Goal: Task Accomplishment & Management: Manage account settings

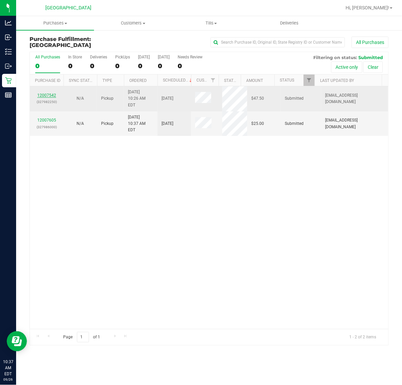
click at [50, 93] on link "12007542" at bounding box center [46, 95] width 19 height 5
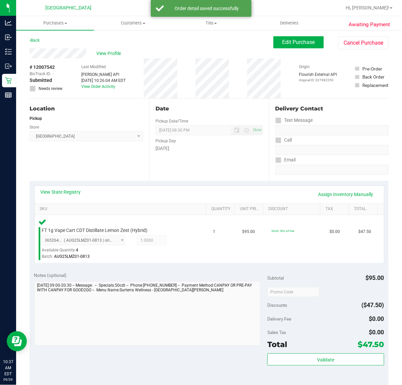
scroll to position [168, 0]
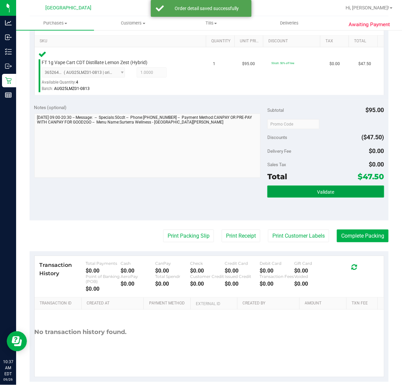
click at [317, 192] on span "Validate" at bounding box center [325, 191] width 17 height 5
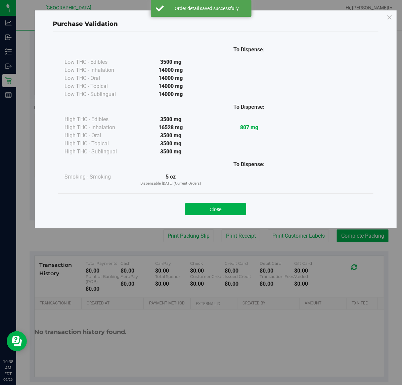
click at [217, 216] on div "Close" at bounding box center [216, 206] width 316 height 27
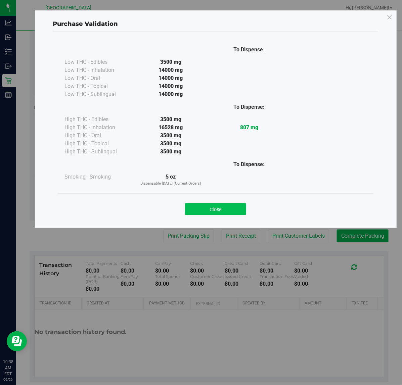
click at [223, 212] on button "Close" at bounding box center [215, 209] width 61 height 12
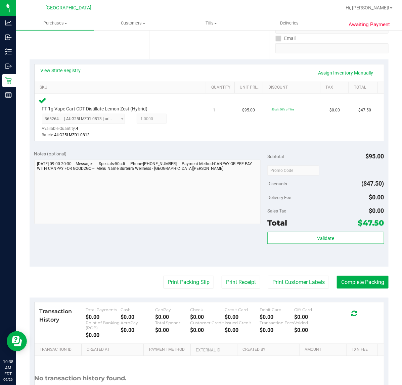
scroll to position [126, 0]
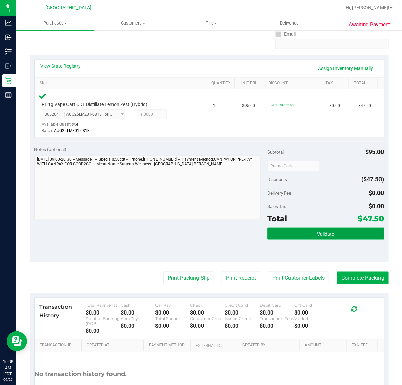
click at [300, 233] on button "Validate" at bounding box center [325, 234] width 116 height 12
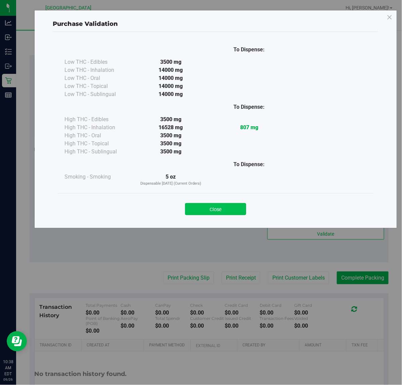
click at [222, 212] on button "Close" at bounding box center [215, 209] width 61 height 12
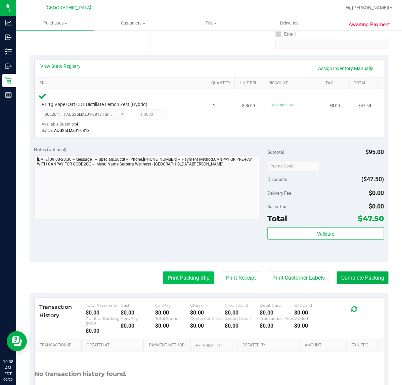
click at [186, 279] on button "Print Packing Slip" at bounding box center [188, 278] width 51 height 13
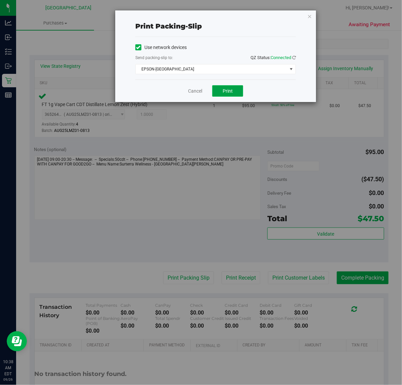
click at [231, 91] on span "Print" at bounding box center [228, 90] width 10 height 5
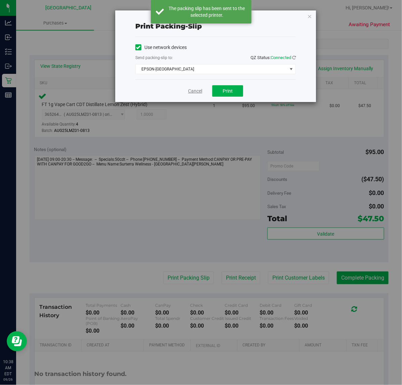
click at [200, 91] on link "Cancel" at bounding box center [195, 91] width 14 height 7
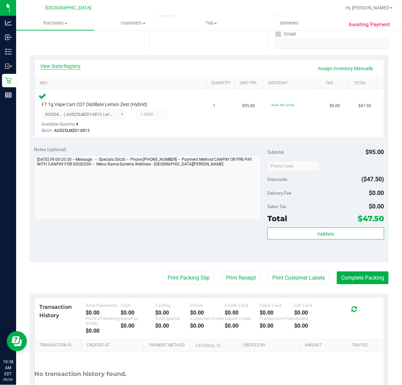
click at [68, 68] on link "View State Registry" at bounding box center [61, 66] width 40 height 7
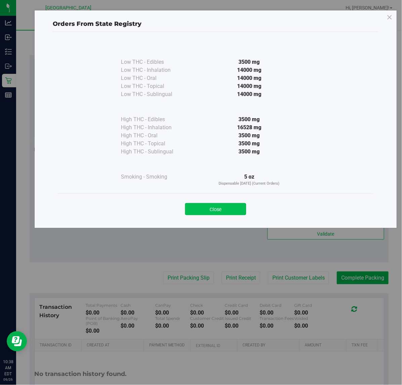
click at [225, 209] on button "Close" at bounding box center [215, 209] width 61 height 12
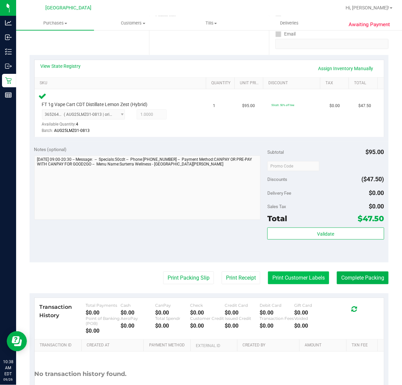
click at [289, 281] on button "Print Customer Labels" at bounding box center [298, 278] width 61 height 13
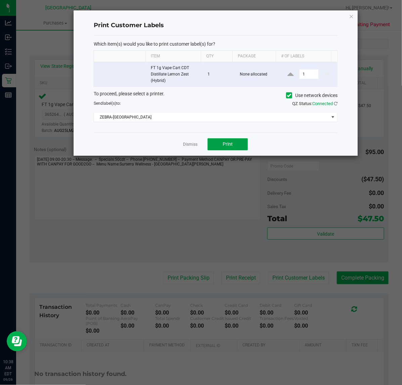
click at [229, 147] on span "Print" at bounding box center [228, 143] width 10 height 5
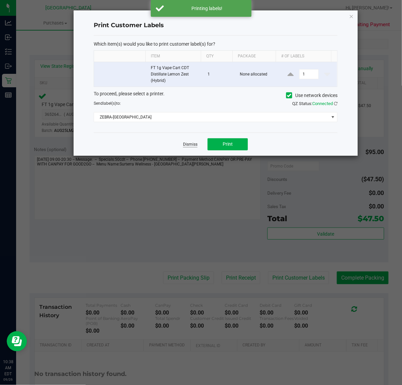
click at [188, 145] on link "Dismiss" at bounding box center [190, 145] width 14 height 6
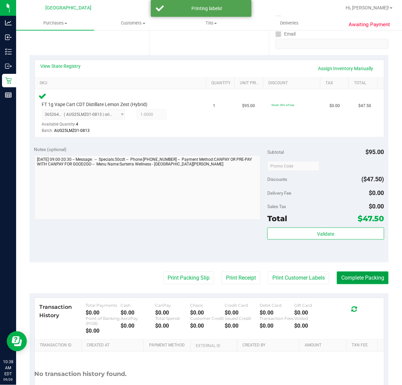
click at [358, 278] on button "Complete Packing" at bounding box center [363, 278] width 52 height 13
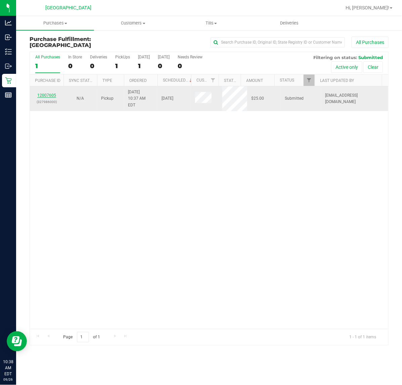
click at [54, 93] on link "12007605" at bounding box center [46, 95] width 19 height 5
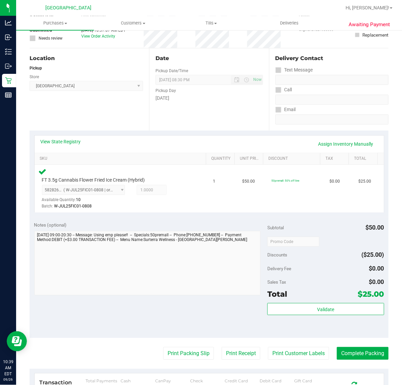
scroll to position [168, 0]
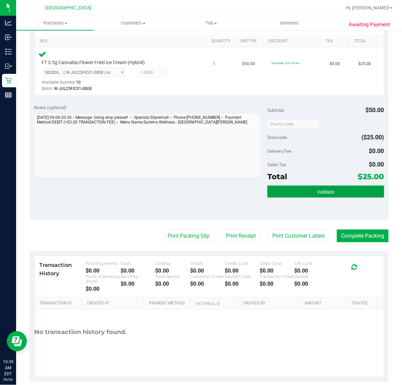
click at [351, 187] on button "Validate" at bounding box center [325, 192] width 116 height 12
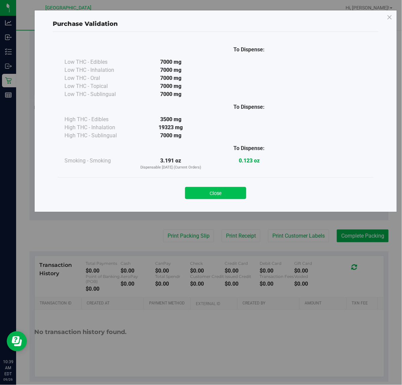
click at [222, 187] on button "Close" at bounding box center [215, 193] width 61 height 12
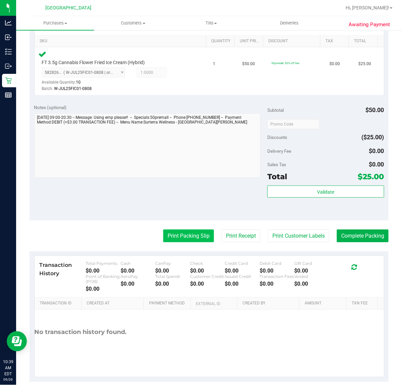
click at [201, 238] on button "Print Packing Slip" at bounding box center [188, 236] width 51 height 13
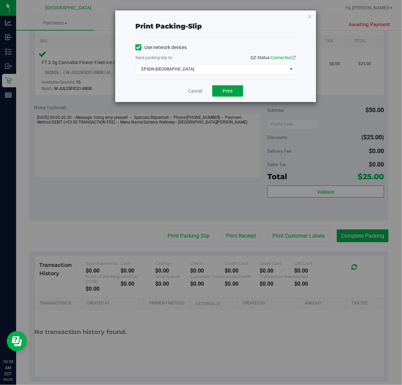
click at [223, 93] on span "Print" at bounding box center [228, 90] width 10 height 5
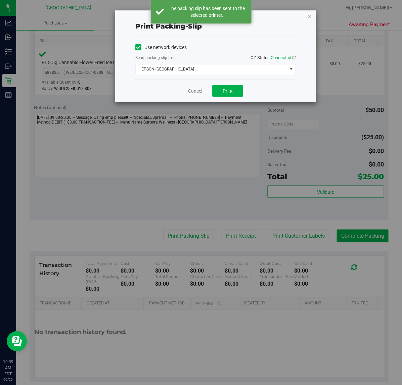
click at [196, 94] on link "Cancel" at bounding box center [195, 91] width 14 height 7
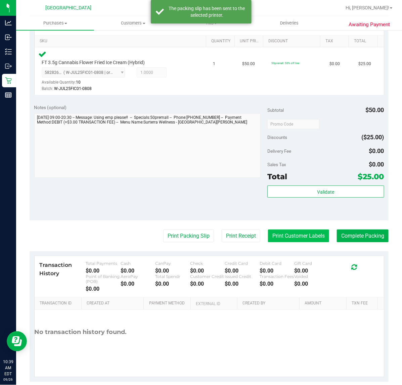
click at [311, 238] on button "Print Customer Labels" at bounding box center [298, 236] width 61 height 13
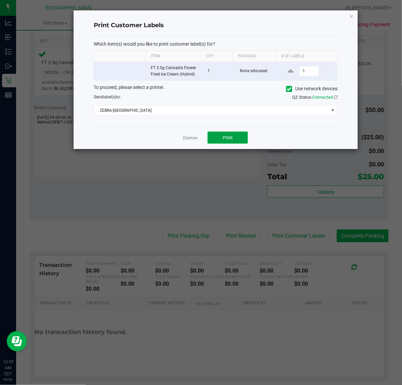
click at [237, 136] on button "Print" at bounding box center [227, 138] width 40 height 12
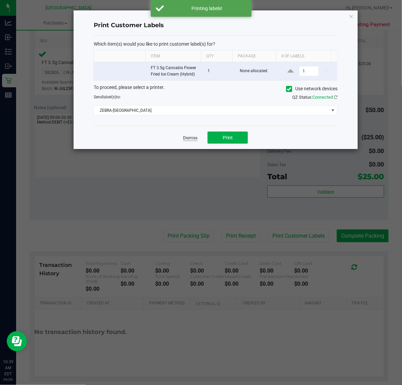
click at [190, 137] on link "Dismiss" at bounding box center [190, 138] width 14 height 6
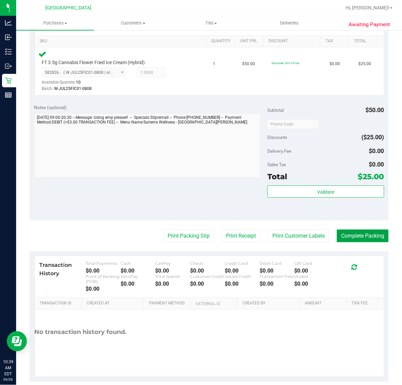
click at [363, 239] on button "Complete Packing" at bounding box center [363, 236] width 52 height 13
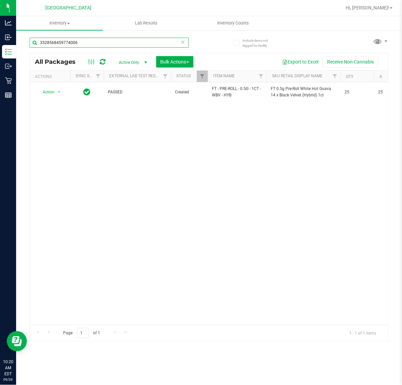
drag, startPoint x: 78, startPoint y: 46, endPoint x: -1, endPoint y: 25, distance: 81.0
click at [0, 25] on html "Analytics Inbound Inventory Outbound Retail Reports 10:20 AM EDT 09/26/2025 09/…" at bounding box center [201, 192] width 402 height 385
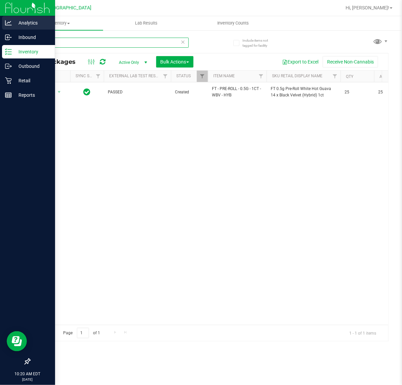
type input "2509"
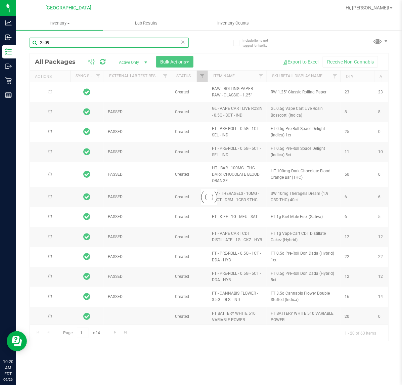
type input "2026-03-16"
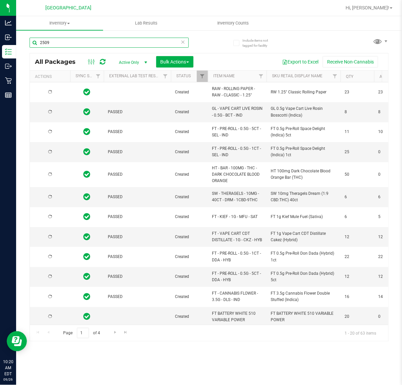
type input "2026-03-16"
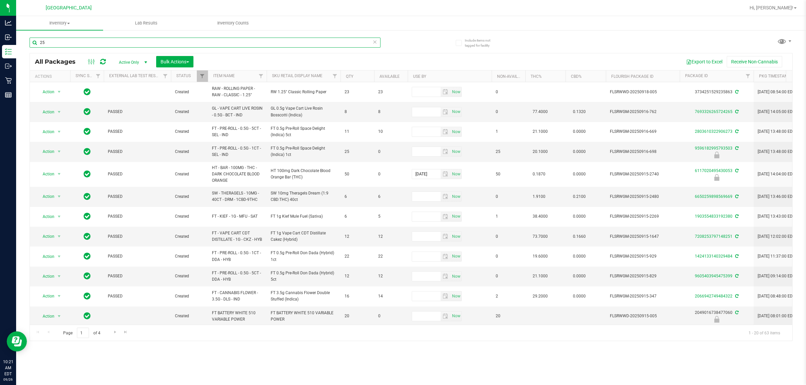
type input "2"
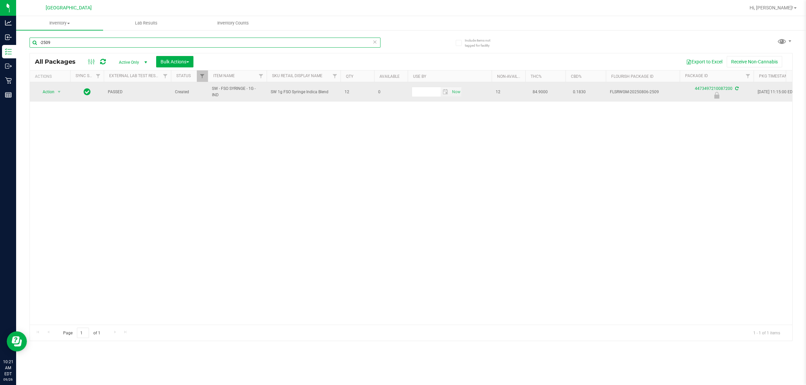
type input "-2509"
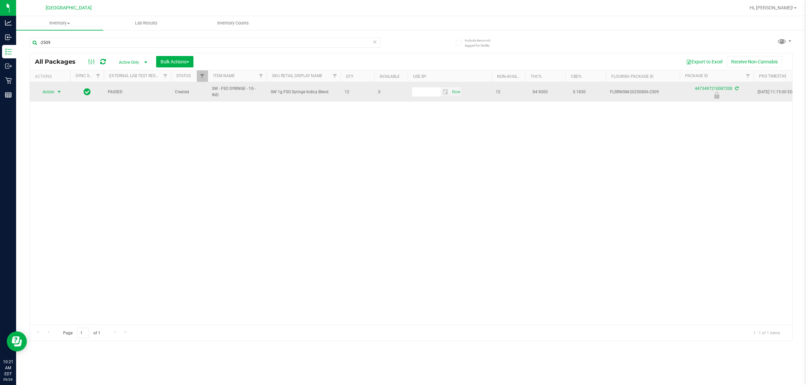
click at [49, 90] on span "Action" at bounding box center [46, 91] width 18 height 9
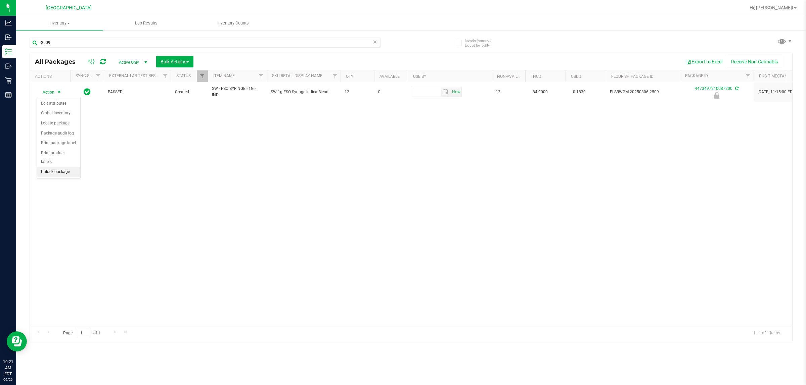
click at [58, 167] on li "Unlock package" at bounding box center [58, 172] width 43 height 10
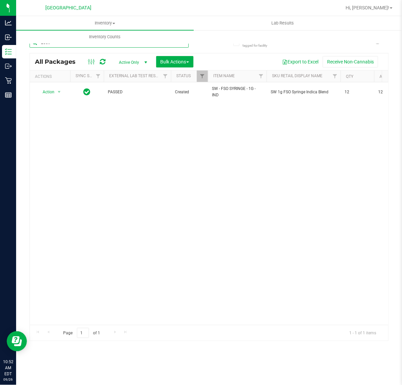
drag, startPoint x: 70, startPoint y: 45, endPoint x: -1, endPoint y: 41, distance: 71.3
click at [0, 41] on html "Analytics Inbound Inventory Outbound Retail Reports 10:52 AM EDT 09/26/2025 09/…" at bounding box center [201, 192] width 402 height 385
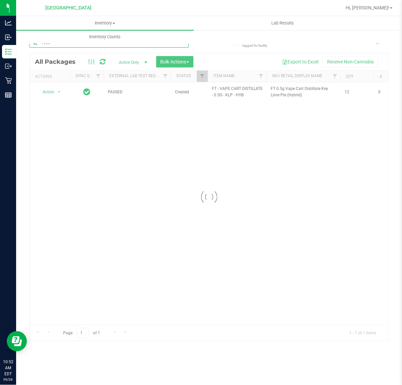
type input "-1568"
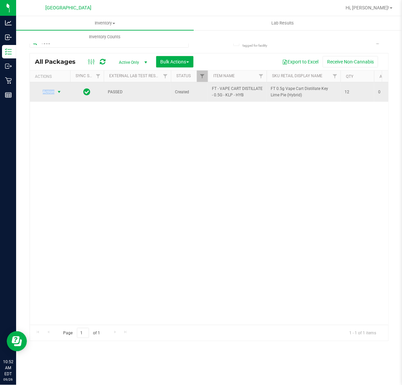
click at [49, 91] on span "Action" at bounding box center [46, 91] width 18 height 9
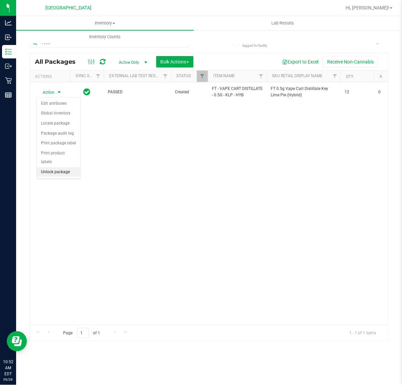
click at [66, 167] on li "Unlock package" at bounding box center [58, 172] width 43 height 10
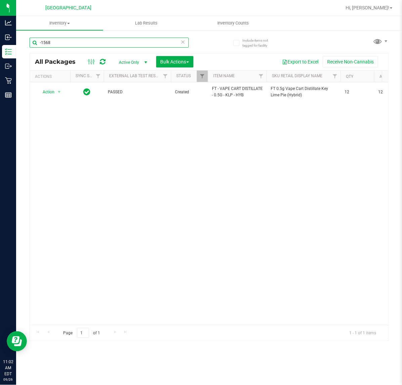
drag, startPoint x: 62, startPoint y: 46, endPoint x: -1, endPoint y: 7, distance: 74.2
click at [0, 7] on html "Analytics Inbound Inventory Outbound Retail Reports 11:02 AM EDT 09/26/2025 09/…" at bounding box center [201, 192] width 402 height 385
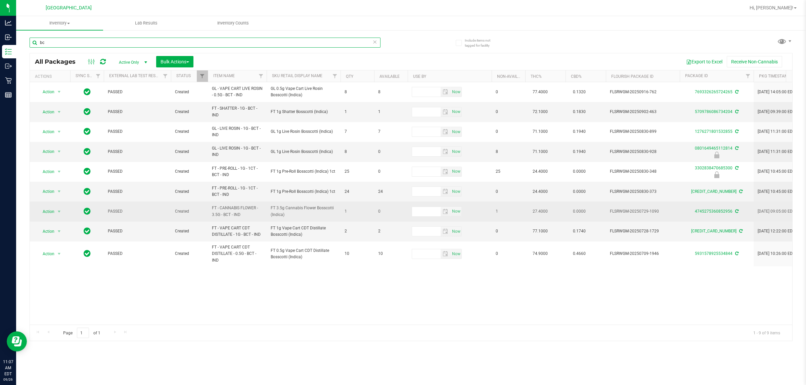
type input "b"
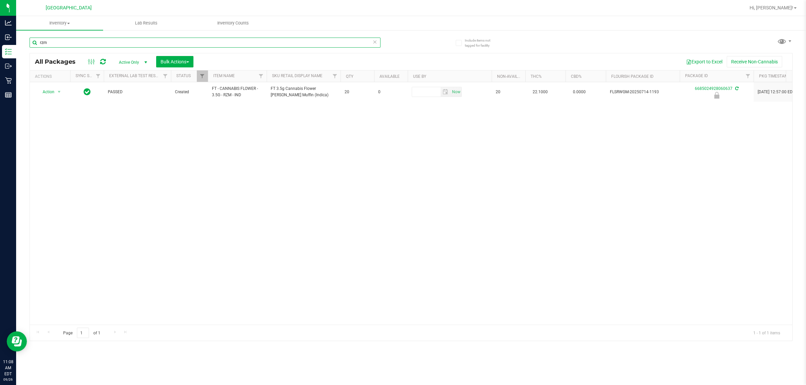
type input "rzm"
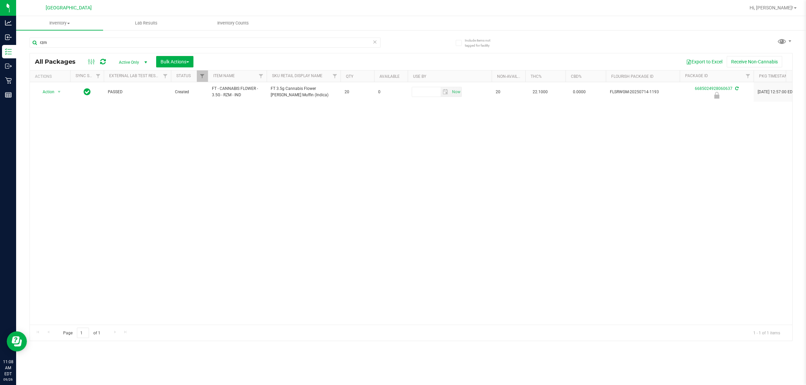
click at [126, 143] on div "Action Action Edit attributes Global inventory Locate package Package audit log…" at bounding box center [411, 203] width 762 height 243
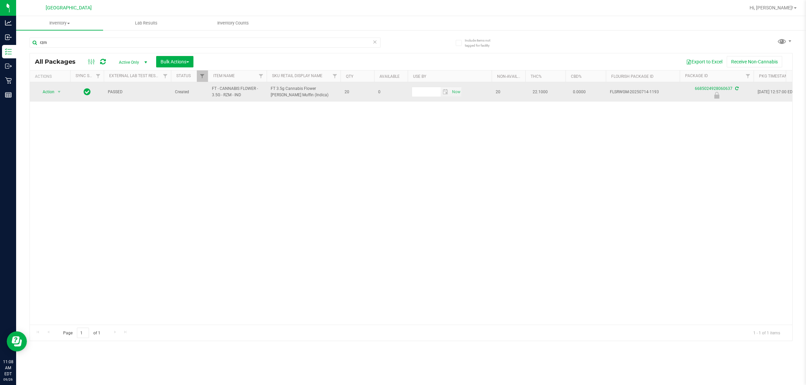
click at [48, 92] on span "Action" at bounding box center [46, 91] width 18 height 9
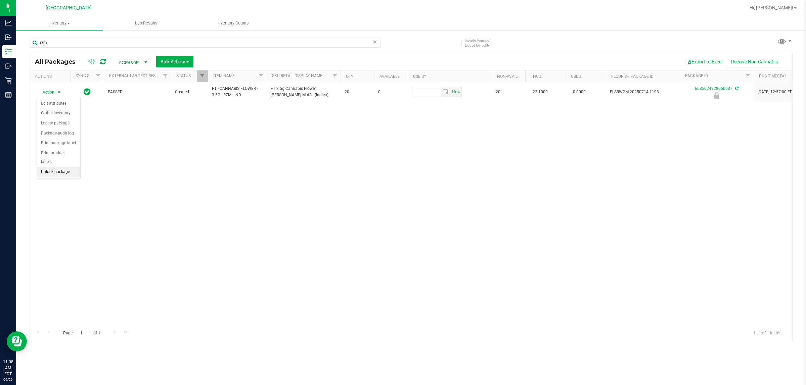
click at [54, 167] on li "Unlock package" at bounding box center [58, 172] width 43 height 10
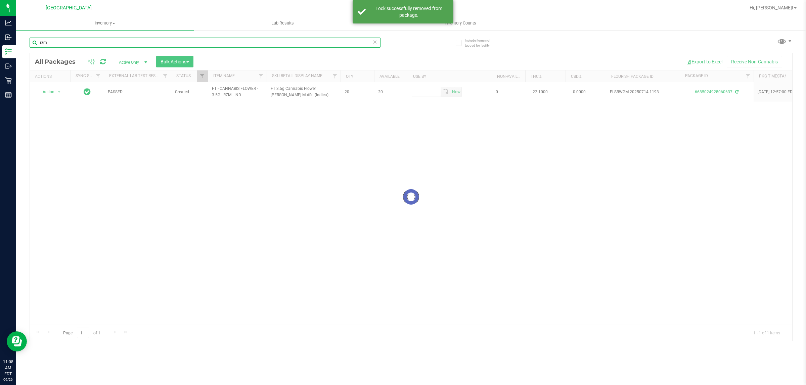
click at [71, 42] on input "rzm" at bounding box center [205, 43] width 351 height 10
type input "r"
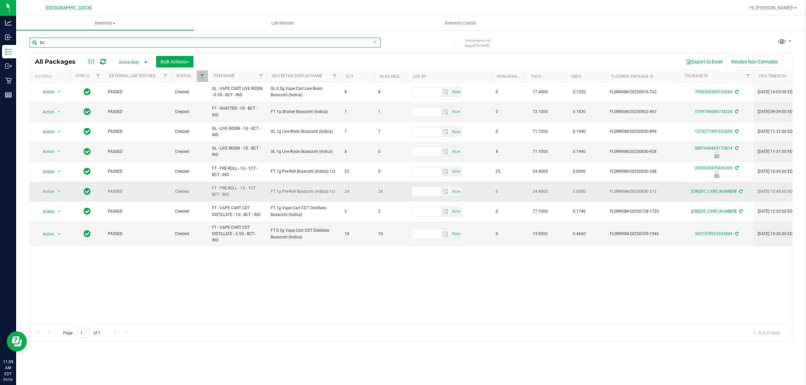
type input "b"
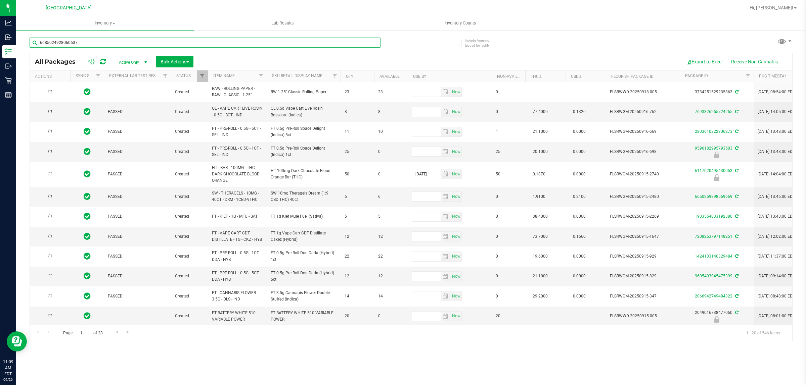
type input "6685024928060637"
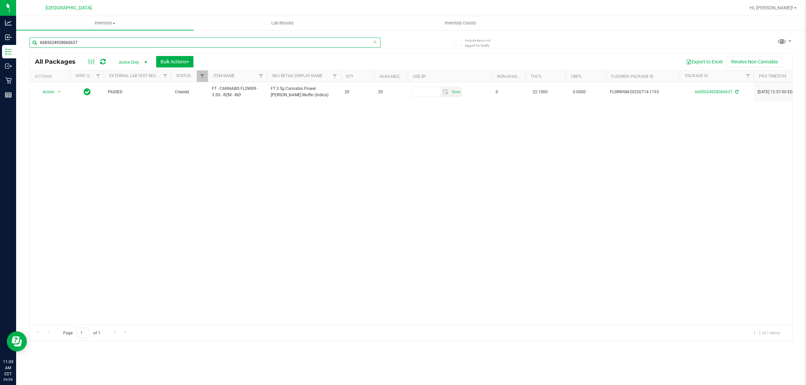
click at [95, 44] on input "6685024928060637" at bounding box center [205, 43] width 351 height 10
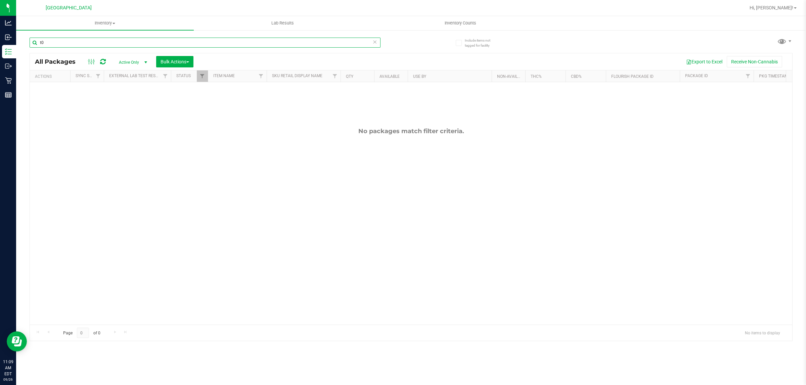
type input "t"
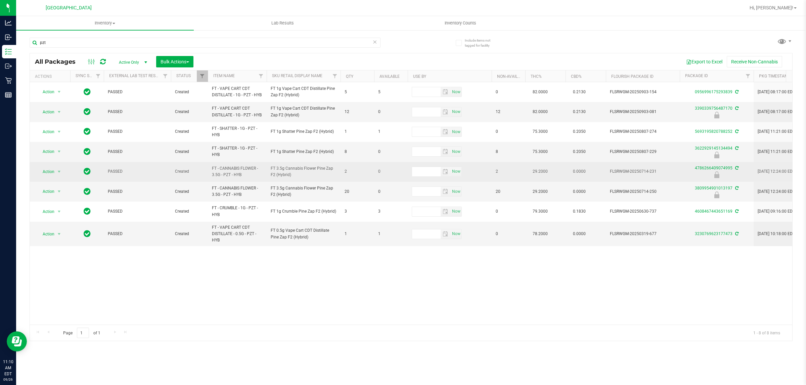
click at [225, 170] on span "FT - CANNABIS FLOWER - 3.5G - PZT - HYB" at bounding box center [237, 171] width 51 height 13
copy tr "FT - CANNABIS FLOWER - 3.5G - PZT - HYB"
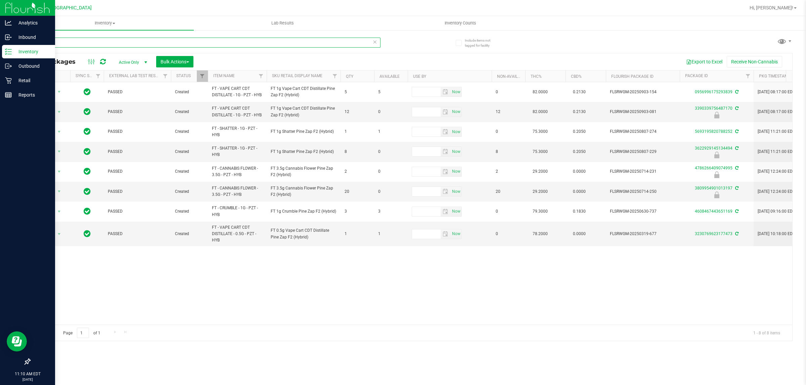
drag, startPoint x: 62, startPoint y: 45, endPoint x: 0, endPoint y: 7, distance: 72.6
click at [0, 39] on div "Analytics Inbound Inventory Outbound Retail Reports 11:10 AM EDT 09/26/2025 09/…" at bounding box center [403, 192] width 806 height 385
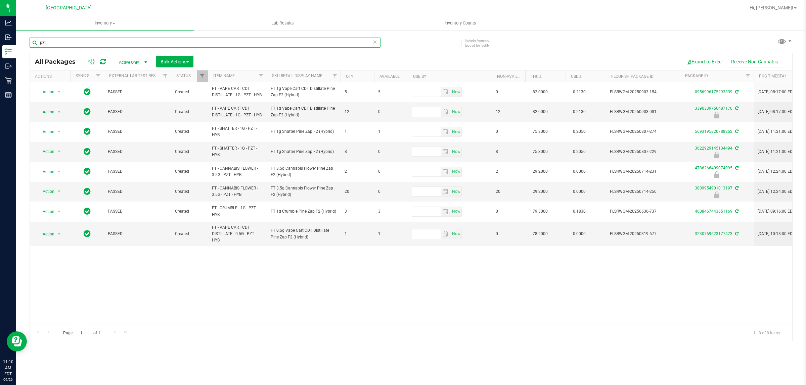
paste input "FT - CANNABIS FLOWER - 3.5G - PZT - HYB"
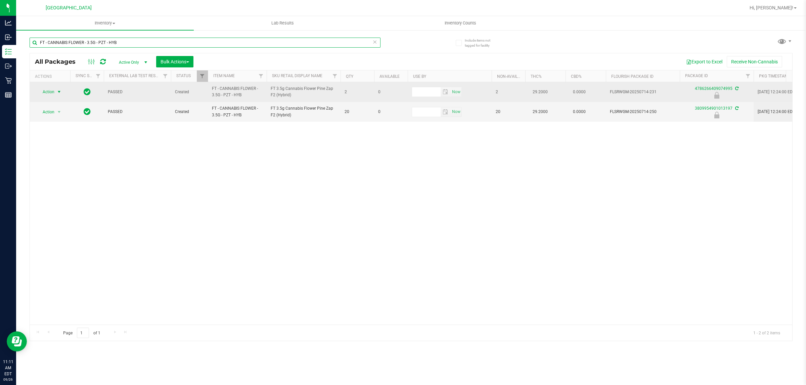
type input "FT - CANNABIS FLOWER - 3.5G - PZT - HYB"
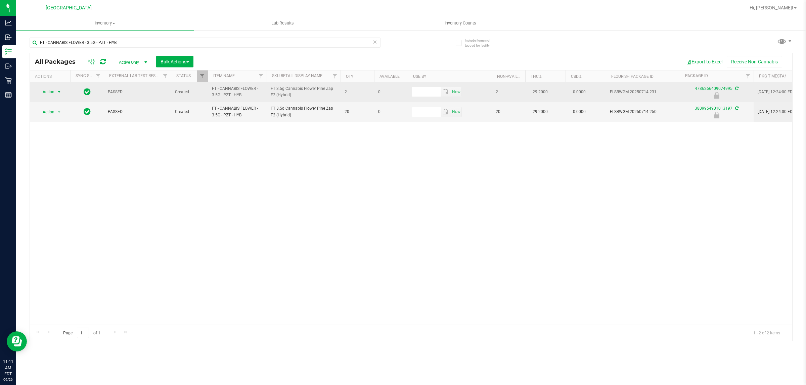
click at [51, 91] on span "Action" at bounding box center [46, 91] width 18 height 9
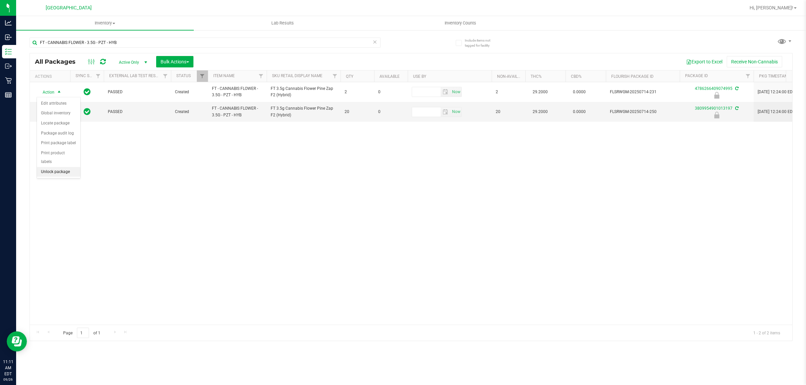
click at [68, 167] on li "Unlock package" at bounding box center [58, 172] width 43 height 10
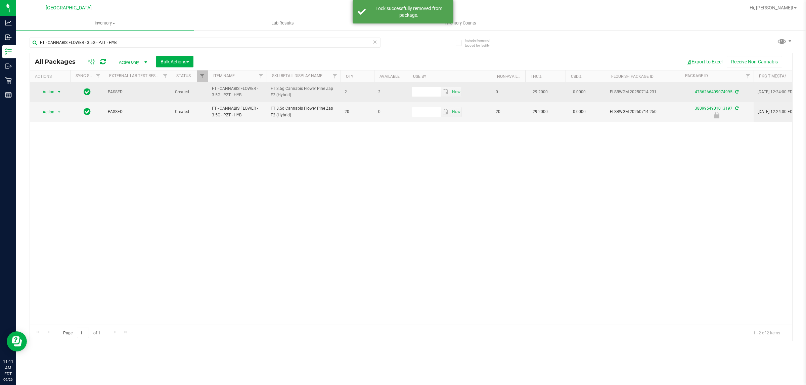
click at [57, 94] on span "select" at bounding box center [58, 91] width 5 height 5
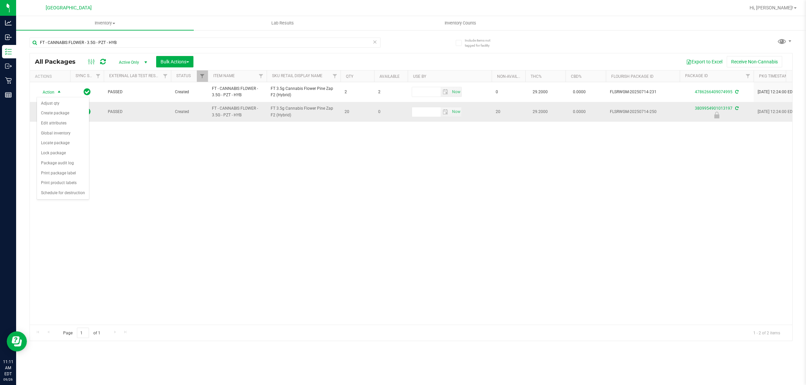
drag, startPoint x: 180, startPoint y: 159, endPoint x: 97, endPoint y: 111, distance: 96.0
click at [175, 156] on div "Action Action Adjust qty Create package Edit attributes Global inventory Locate…" at bounding box center [411, 203] width 762 height 243
click at [45, 114] on span "Action" at bounding box center [46, 111] width 18 height 9
click at [68, 190] on div "Action Edit attributes Global inventory Locate package Package audit log Print …" at bounding box center [59, 158] width 44 height 82
click at [65, 187] on li "Unlock package" at bounding box center [58, 192] width 43 height 10
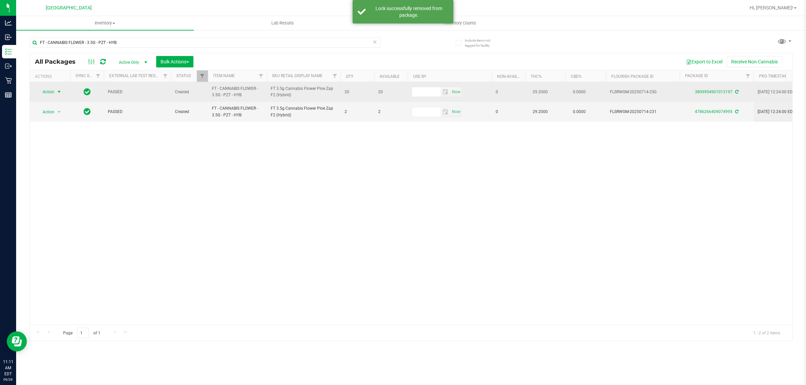
click at [46, 93] on span "Action" at bounding box center [46, 91] width 18 height 9
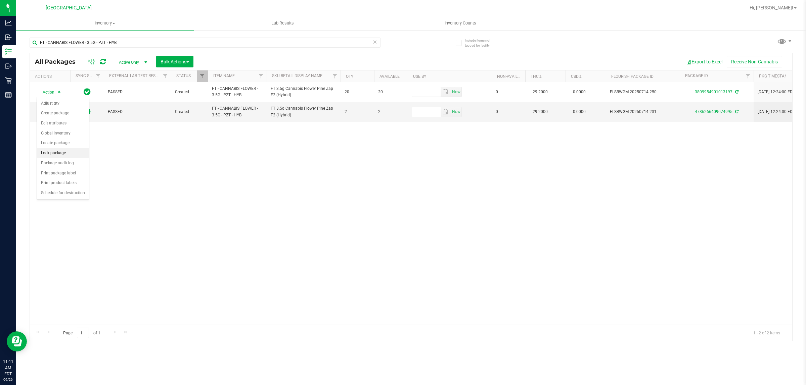
click at [56, 155] on li "Lock package" at bounding box center [63, 153] width 52 height 10
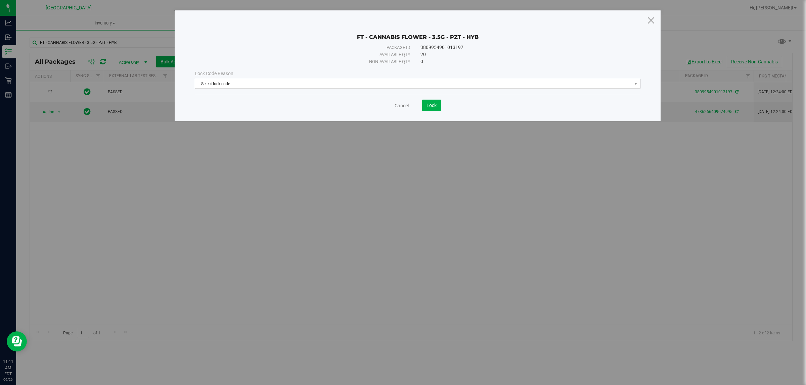
drag, startPoint x: 221, startPoint y: 76, endPoint x: 216, endPoint y: 87, distance: 12.8
click at [220, 76] on span "Lock Code Reason" at bounding box center [214, 73] width 39 height 5
click at [216, 87] on span "Select lock code" at bounding box center [413, 83] width 436 height 9
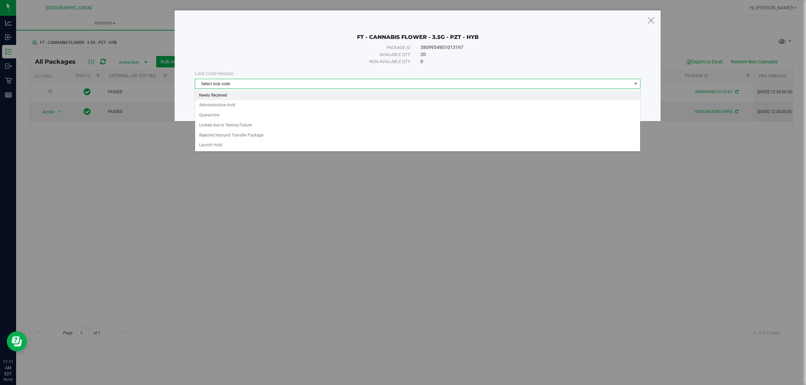
click at [225, 94] on li "Newly Received" at bounding box center [417, 96] width 444 height 10
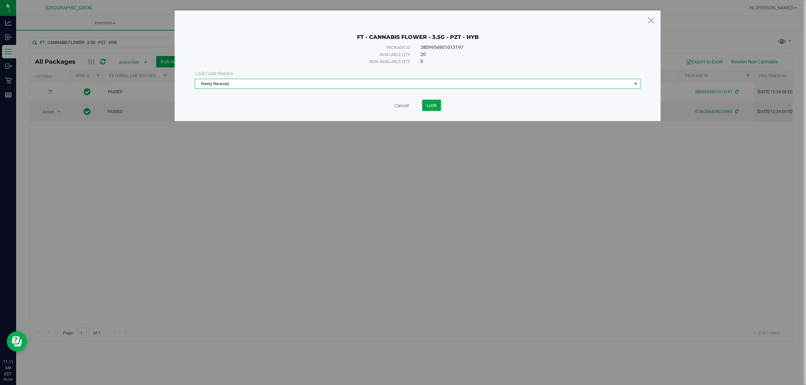
click at [401, 108] on button "Lock" at bounding box center [431, 105] width 19 height 11
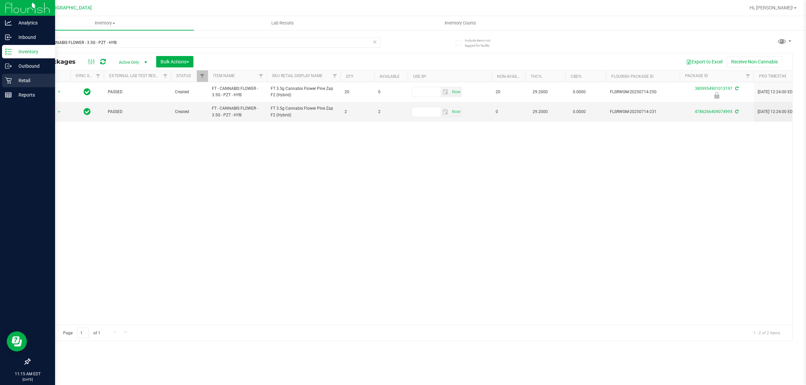
click at [19, 83] on p "Retail" at bounding box center [32, 81] width 40 height 8
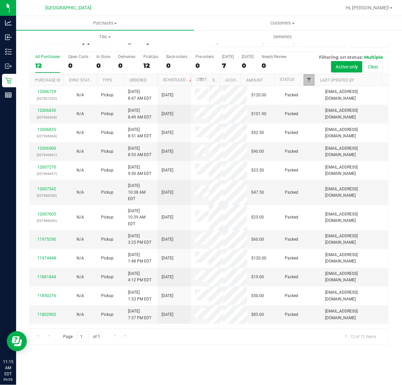
click at [309, 80] on span "Filter" at bounding box center [308, 79] width 5 height 5
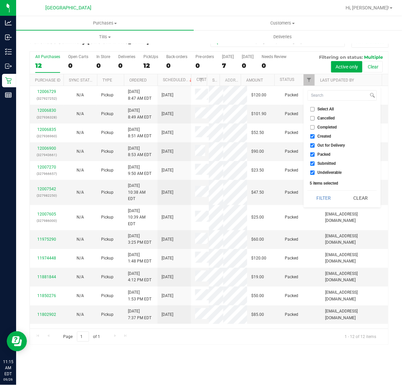
click at [313, 145] on input "Out for Delivery" at bounding box center [312, 145] width 4 height 4
checkbox input "false"
click at [311, 155] on input "Packed" at bounding box center [312, 154] width 4 height 4
checkbox input "false"
click at [313, 176] on div "Select All Cancelled Completed Created Out for Delivery Packed Submitted Undeli…" at bounding box center [341, 146] width 77 height 121
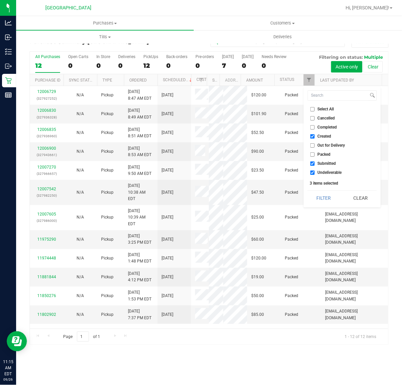
click at [311, 173] on input "Undeliverable" at bounding box center [312, 173] width 4 height 4
checkbox input "false"
click at [320, 199] on button "Filter" at bounding box center [323, 198] width 32 height 15
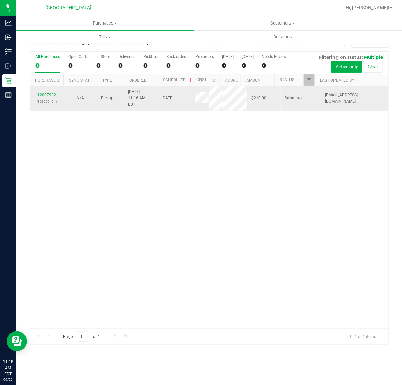
click at [52, 93] on link "12007932" at bounding box center [46, 95] width 19 height 5
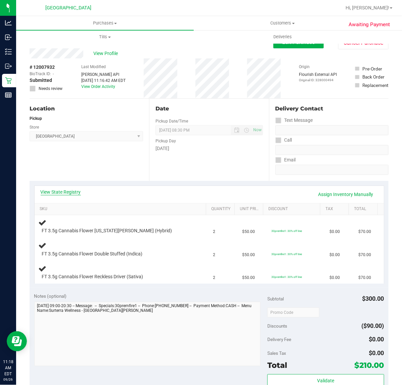
click at [71, 192] on link "View State Registry" at bounding box center [61, 192] width 40 height 7
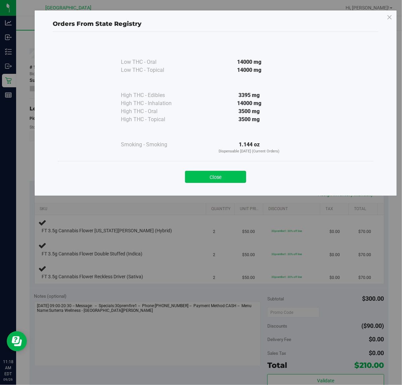
click at [215, 178] on button "Close" at bounding box center [215, 177] width 61 height 12
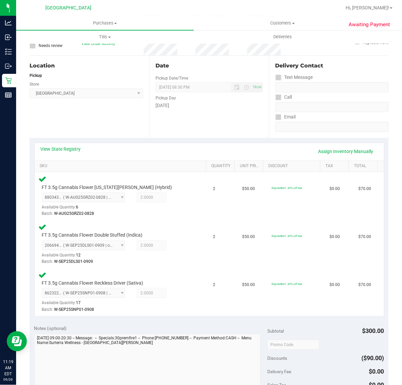
scroll to position [168, 0]
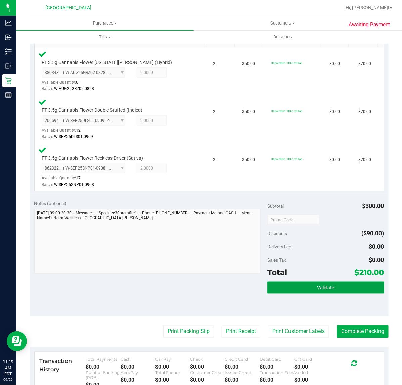
click at [350, 287] on button "Validate" at bounding box center [325, 288] width 116 height 12
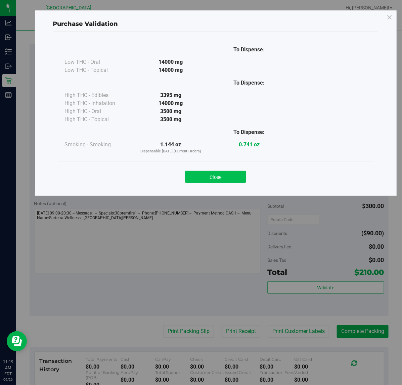
click at [211, 180] on button "Close" at bounding box center [215, 177] width 61 height 12
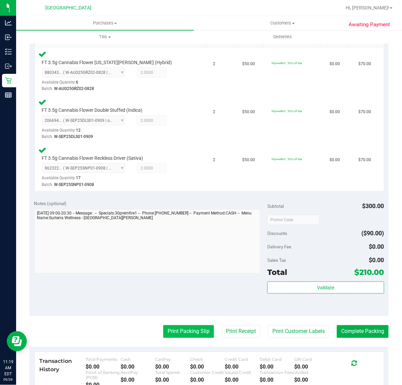
click at [194, 334] on button "Print Packing Slip" at bounding box center [188, 331] width 51 height 13
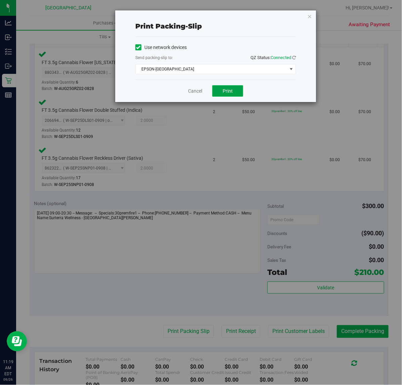
click at [222, 92] on button "Print" at bounding box center [227, 90] width 31 height 11
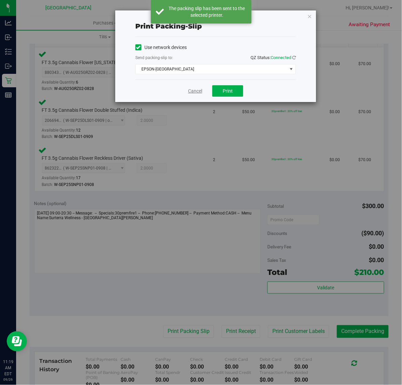
click at [196, 92] on link "Cancel" at bounding box center [195, 91] width 14 height 7
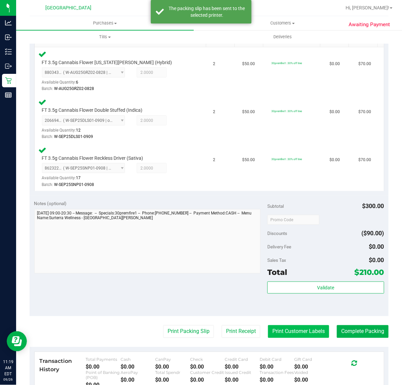
click at [304, 330] on button "Print Customer Labels" at bounding box center [298, 331] width 61 height 13
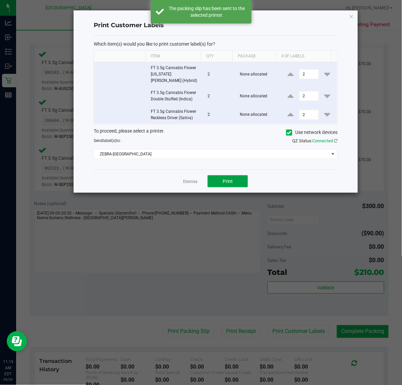
click at [225, 179] on span "Print" at bounding box center [228, 181] width 10 height 5
click at [193, 179] on app-cancel-button "Dismiss" at bounding box center [190, 181] width 14 height 7
click at [193, 179] on link "Dismiss" at bounding box center [190, 182] width 14 height 6
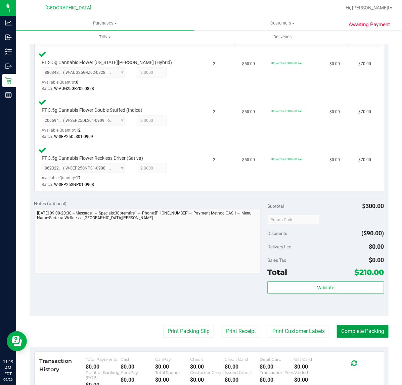
click at [358, 333] on button "Complete Packing" at bounding box center [363, 331] width 52 height 13
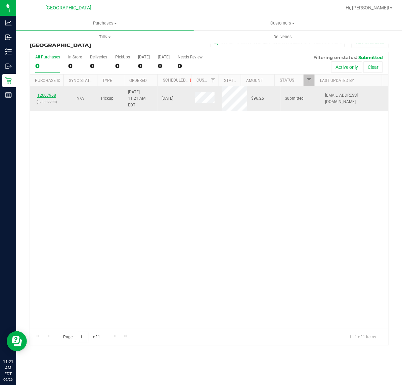
click at [52, 93] on link "12007968" at bounding box center [46, 95] width 19 height 5
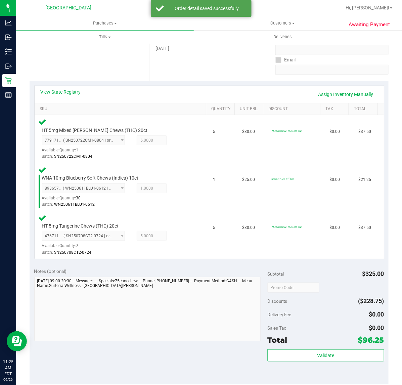
scroll to position [106, 0]
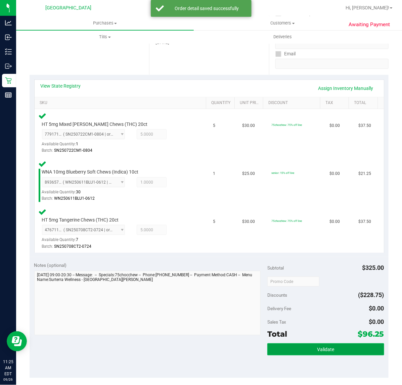
click at [291, 353] on button "Validate" at bounding box center [325, 349] width 116 height 12
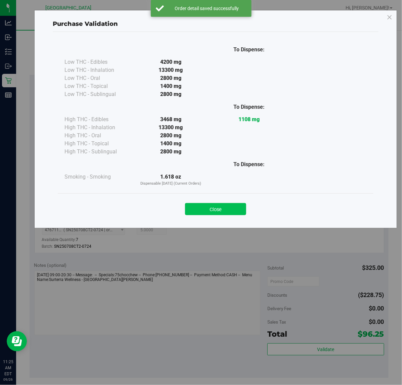
click at [212, 209] on button "Close" at bounding box center [215, 209] width 61 height 12
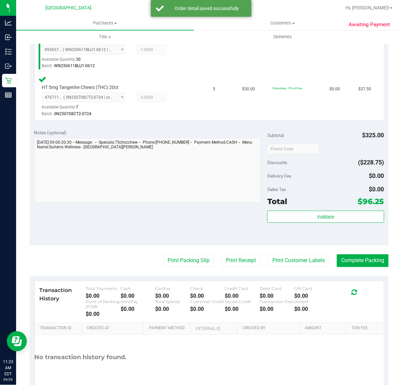
scroll to position [260, 0]
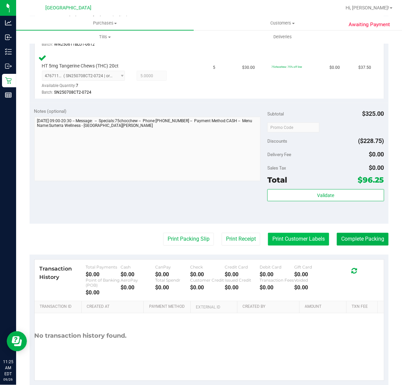
click at [286, 238] on button "Print Customer Labels" at bounding box center [298, 239] width 61 height 13
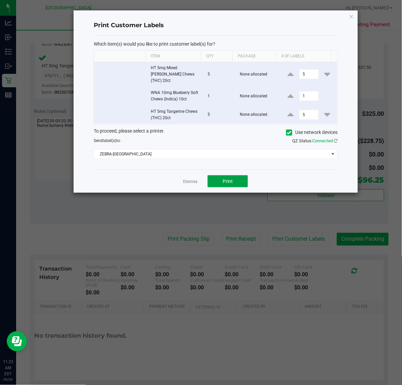
click at [228, 179] on span "Print" at bounding box center [228, 181] width 10 height 5
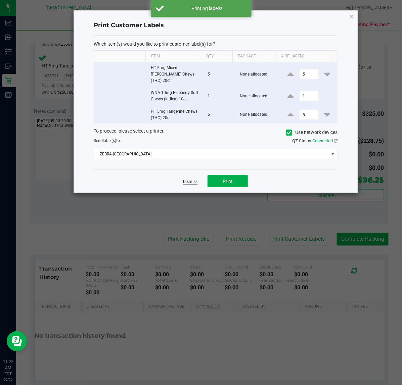
click at [183, 179] on link "Dismiss" at bounding box center [190, 182] width 14 height 6
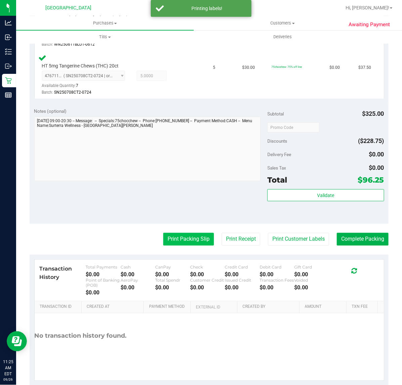
click at [177, 237] on button "Print Packing Slip" at bounding box center [188, 239] width 51 height 13
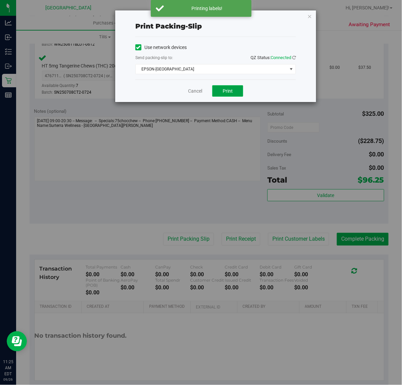
click at [237, 93] on button "Print" at bounding box center [227, 90] width 31 height 11
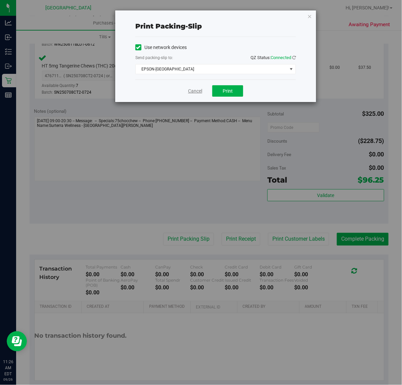
click at [197, 94] on link "Cancel" at bounding box center [195, 91] width 14 height 7
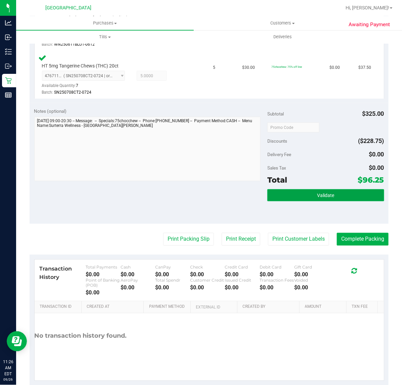
click at [296, 195] on button "Validate" at bounding box center [325, 195] width 116 height 12
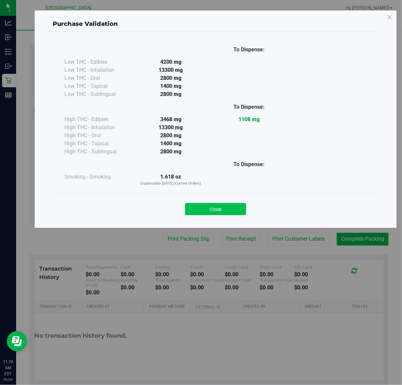
click at [211, 211] on button "Close" at bounding box center [215, 209] width 61 height 12
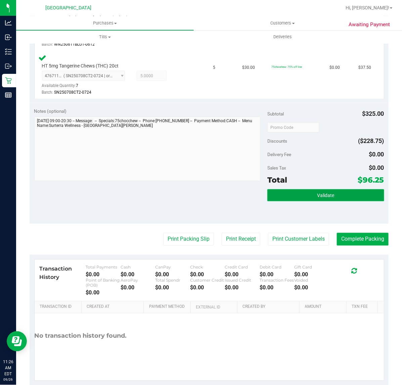
click at [301, 194] on button "Validate" at bounding box center [325, 195] width 116 height 12
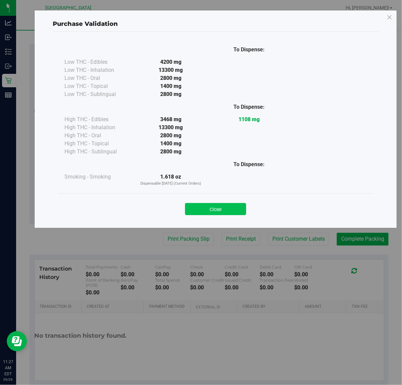
click at [201, 207] on button "Close" at bounding box center [215, 209] width 61 height 12
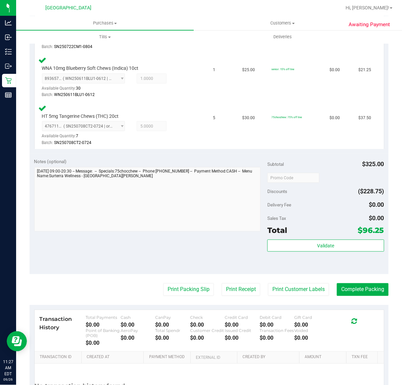
scroll to position [218, 0]
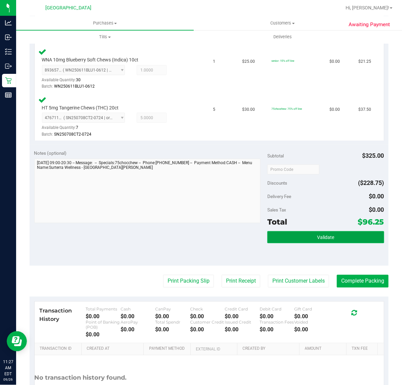
click at [288, 232] on button "Validate" at bounding box center [325, 237] width 116 height 12
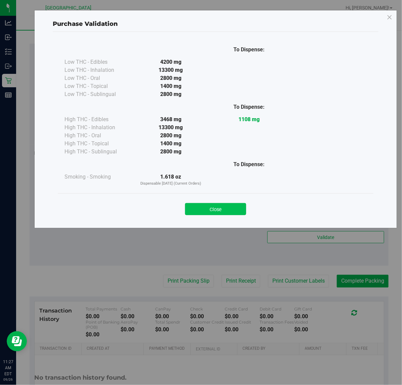
click at [229, 210] on button "Close" at bounding box center [215, 209] width 61 height 12
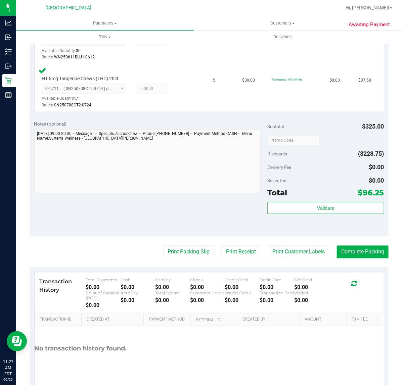
scroll to position [252, 0]
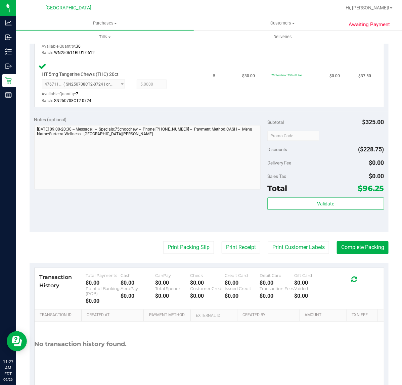
click at [321, 196] on div "Subtotal $325.00 Discounts ($228.75) Delivery Fee $0.00 Sales Tax $0.00 Total $…" at bounding box center [325, 172] width 116 height 112
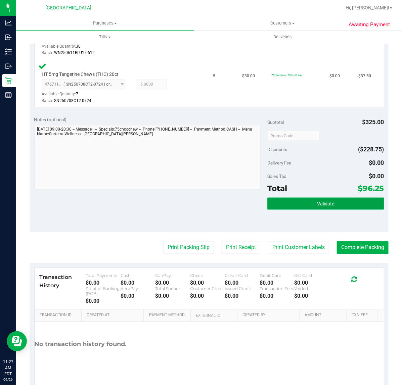
click at [318, 201] on span "Validate" at bounding box center [325, 203] width 17 height 5
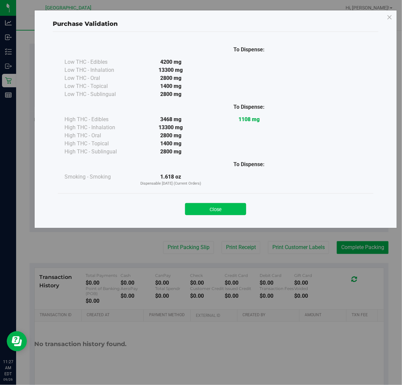
click at [212, 212] on button "Close" at bounding box center [215, 209] width 61 height 12
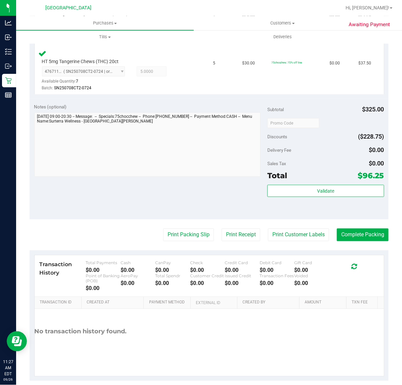
scroll to position [272, 0]
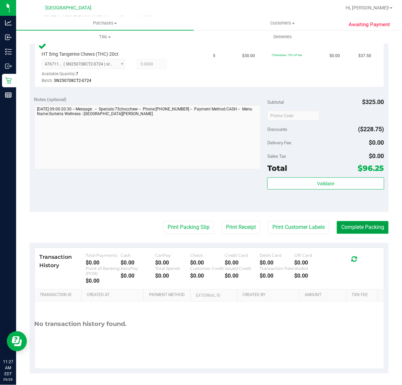
click at [364, 229] on button "Complete Packing" at bounding box center [363, 227] width 52 height 13
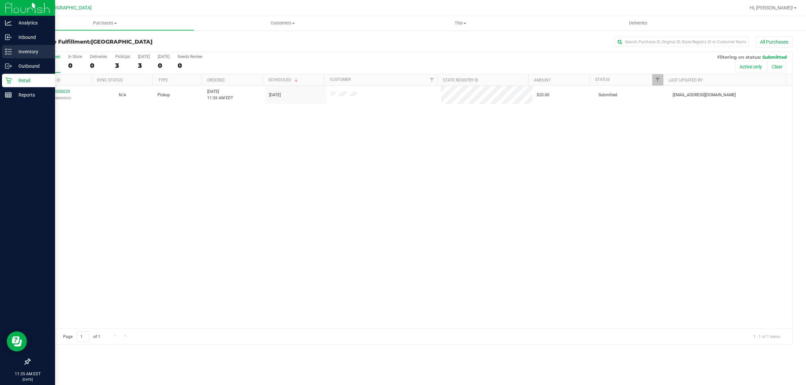
click at [12, 51] on p "Inventory" at bounding box center [32, 52] width 40 height 8
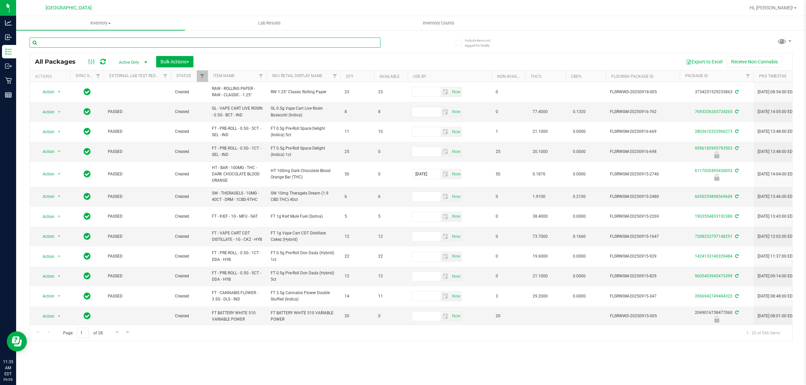
click at [48, 45] on input "text" at bounding box center [205, 43] width 351 height 10
type input "2251285278596647"
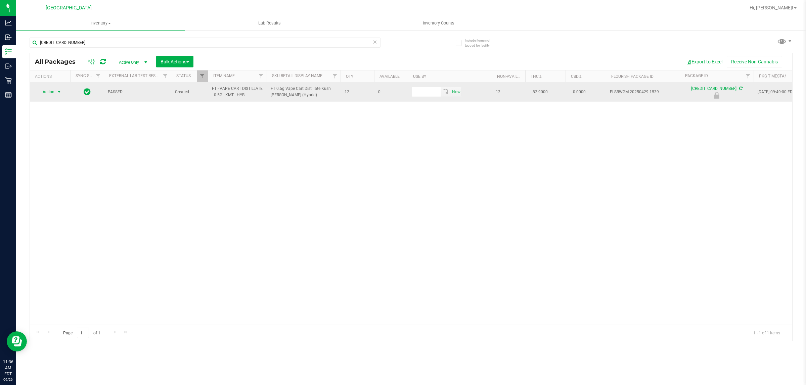
click at [55, 95] on span "select" at bounding box center [59, 91] width 8 height 9
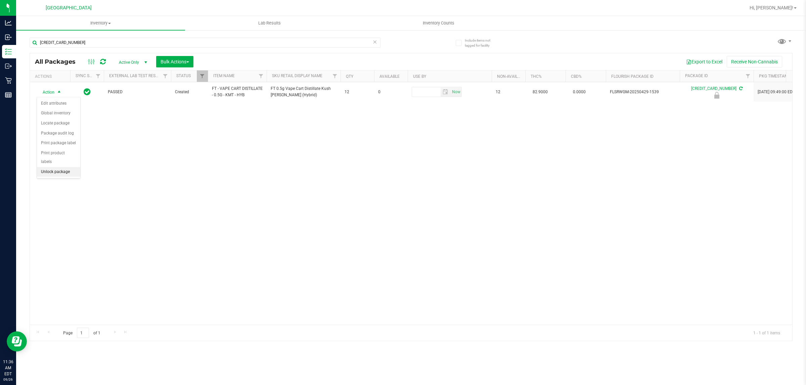
click at [69, 167] on li "Unlock package" at bounding box center [58, 172] width 43 height 10
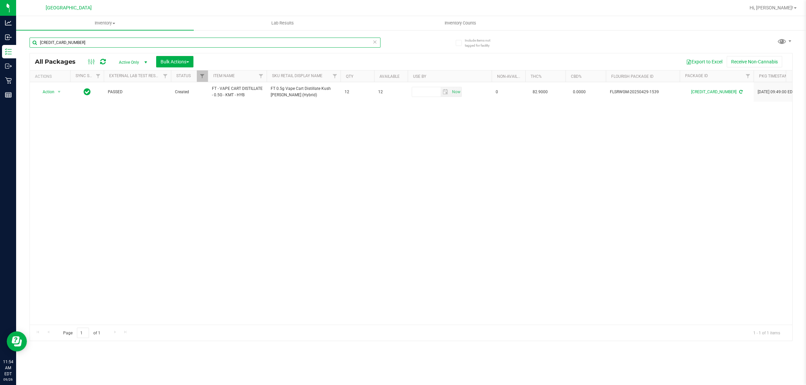
click at [78, 42] on input "2251285278596647" at bounding box center [205, 43] width 351 height 10
type input "2"
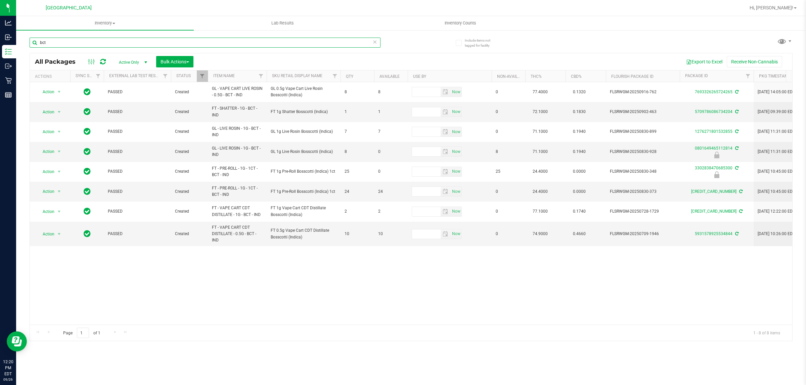
type input "bct"
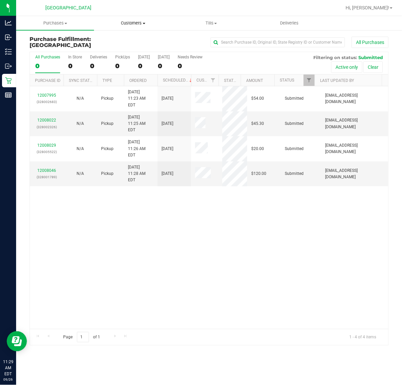
click at [128, 25] on span "Customers" at bounding box center [132, 23] width 77 height 6
click at [115, 38] on span "All customers" at bounding box center [118, 41] width 48 height 6
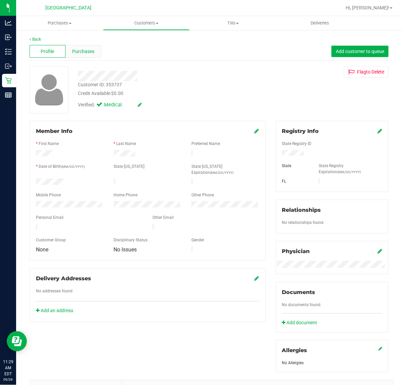
click at [85, 50] on span "Purchases" at bounding box center [83, 51] width 22 height 7
click at [86, 55] on div "Purchases" at bounding box center [83, 51] width 36 height 13
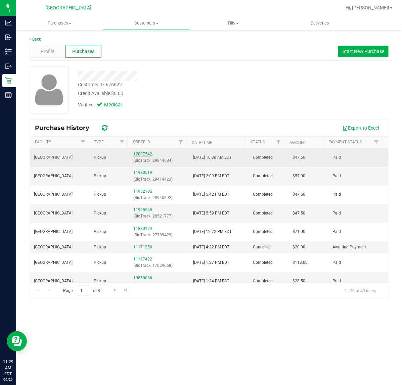
click at [138, 154] on link "12007542" at bounding box center [142, 154] width 19 height 5
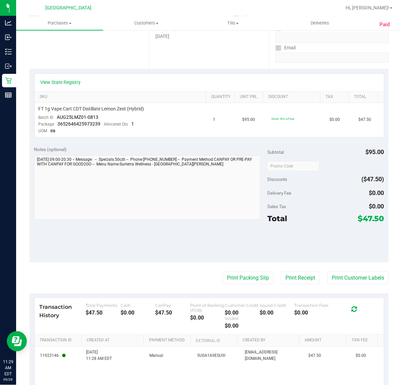
scroll to position [165, 0]
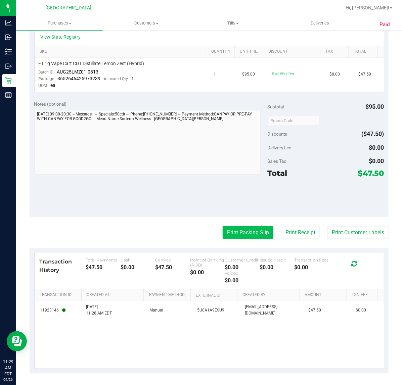
click at [239, 234] on button "Print Packing Slip" at bounding box center [248, 232] width 51 height 13
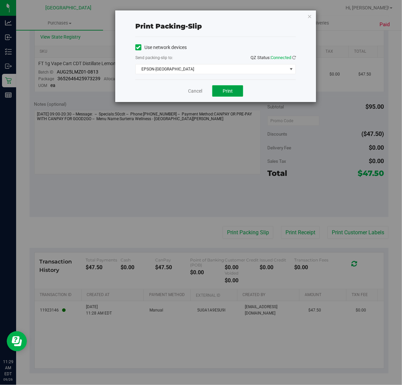
click at [228, 92] on span "Print" at bounding box center [228, 90] width 10 height 5
click at [192, 92] on link "Cancel" at bounding box center [195, 91] width 14 height 7
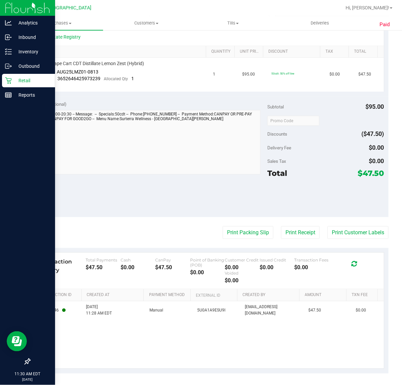
click at [12, 79] on p "Retail" at bounding box center [32, 81] width 40 height 8
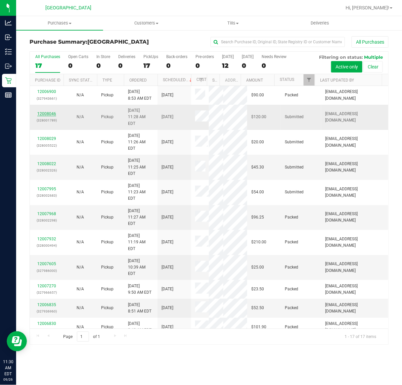
click at [55, 112] on link "12008046" at bounding box center [46, 113] width 19 height 5
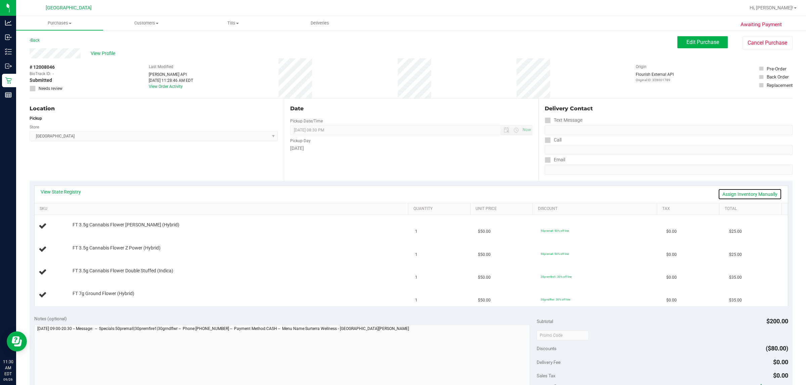
click at [401, 189] on link "Assign Inventory Manually" at bounding box center [750, 194] width 64 height 11
click at [401, 193] on link "Save & Exit" at bounding box center [766, 194] width 32 height 11
click at [60, 187] on div "View State Registry Assign Inventory Manually" at bounding box center [411, 194] width 753 height 17
click at [43, 189] on link "View State Registry" at bounding box center [61, 192] width 40 height 7
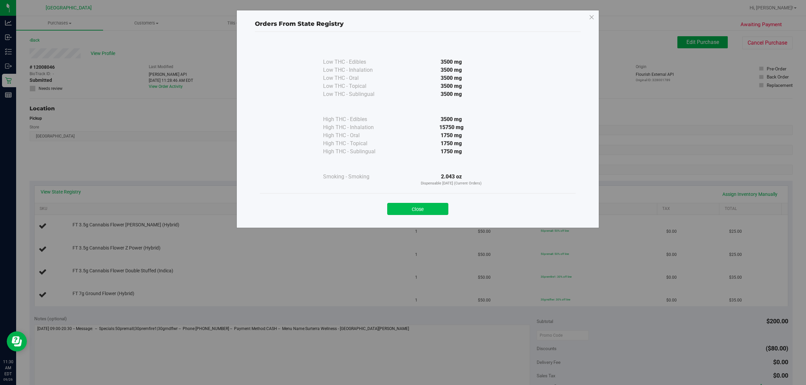
click at [401, 209] on button "Close" at bounding box center [417, 209] width 61 height 12
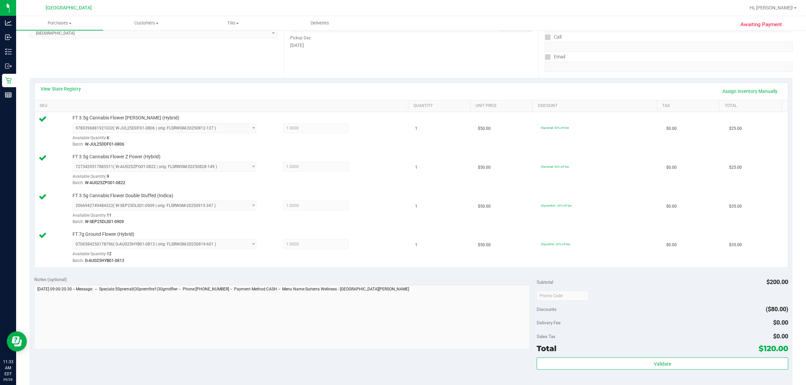
scroll to position [252, 0]
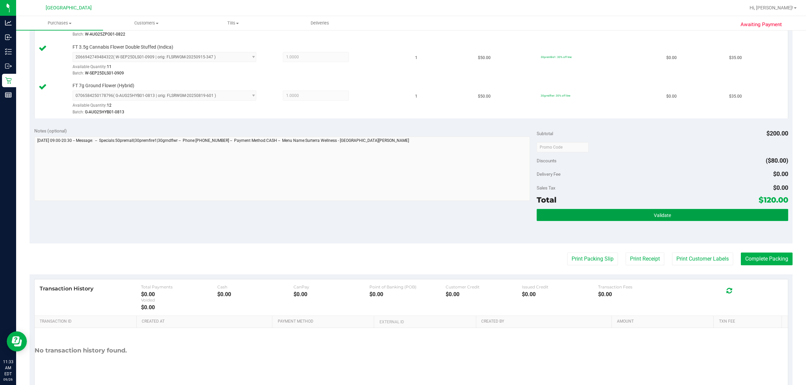
click at [401, 221] on button "Validate" at bounding box center [661, 215] width 251 height 12
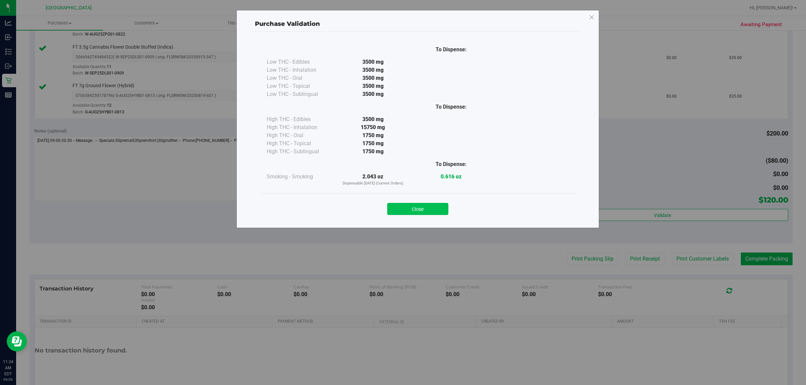
click at [401, 206] on button "Close" at bounding box center [417, 209] width 61 height 12
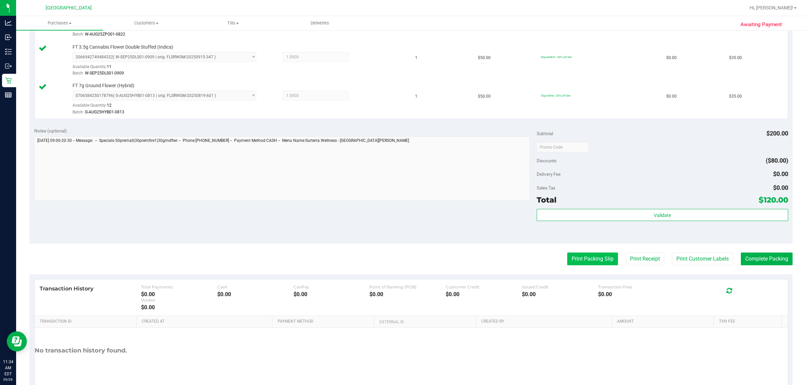
click at [401, 257] on button "Print Packing Slip" at bounding box center [592, 259] width 51 height 13
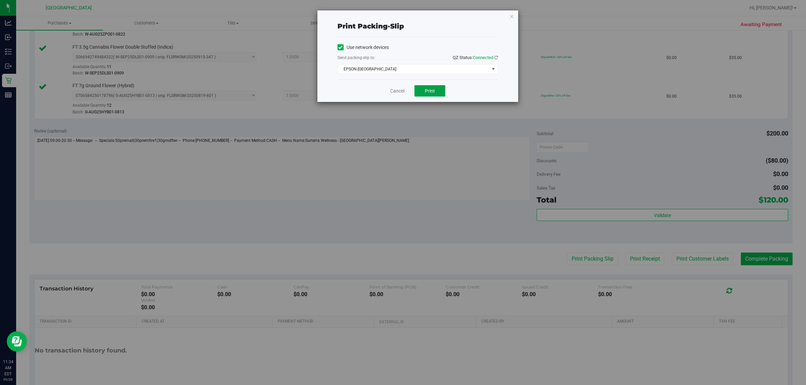
click at [401, 92] on span "Print" at bounding box center [430, 90] width 10 height 5
click at [400, 91] on link "Cancel" at bounding box center [397, 91] width 14 height 7
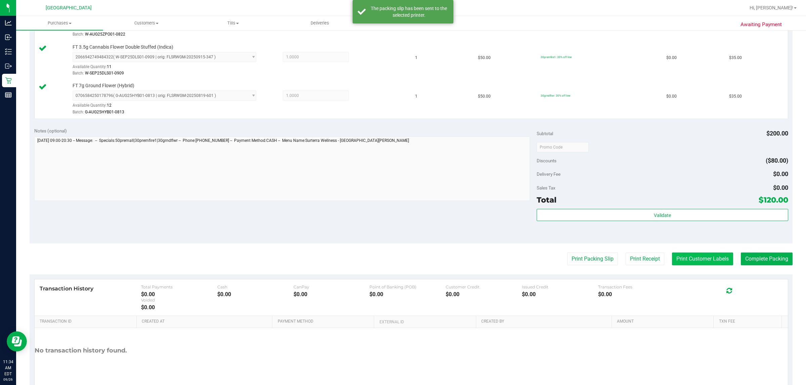
click at [401, 264] on button "Print Customer Labels" at bounding box center [702, 259] width 61 height 13
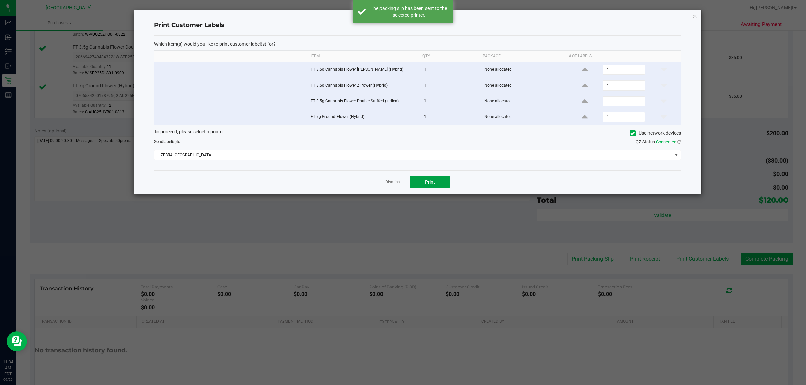
click at [401, 185] on span "Print" at bounding box center [430, 182] width 10 height 5
click at [393, 185] on link "Dismiss" at bounding box center [392, 183] width 14 height 6
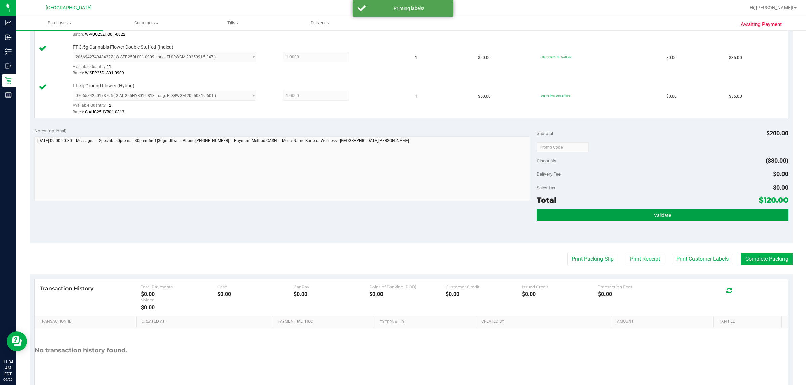
click at [401, 211] on button "Validate" at bounding box center [661, 215] width 251 height 12
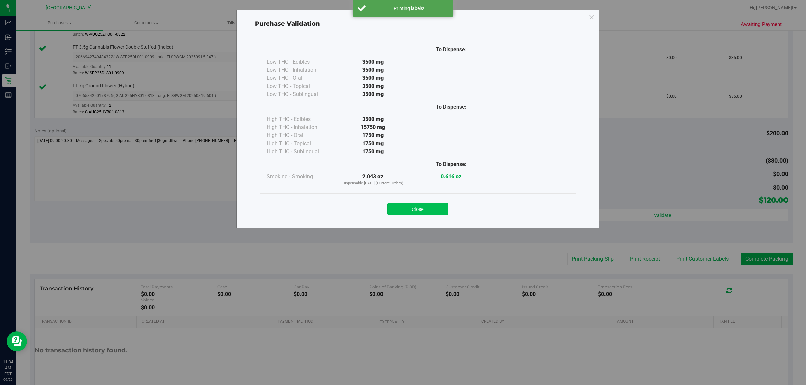
click at [401, 208] on button "Close" at bounding box center [417, 209] width 61 height 12
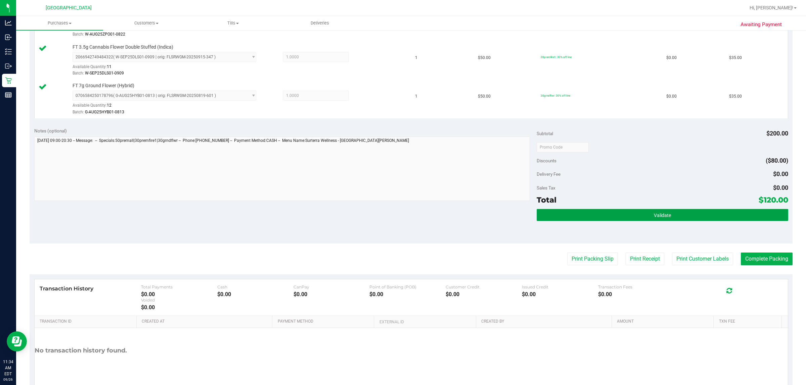
click at [401, 215] on button "Validate" at bounding box center [661, 215] width 251 height 12
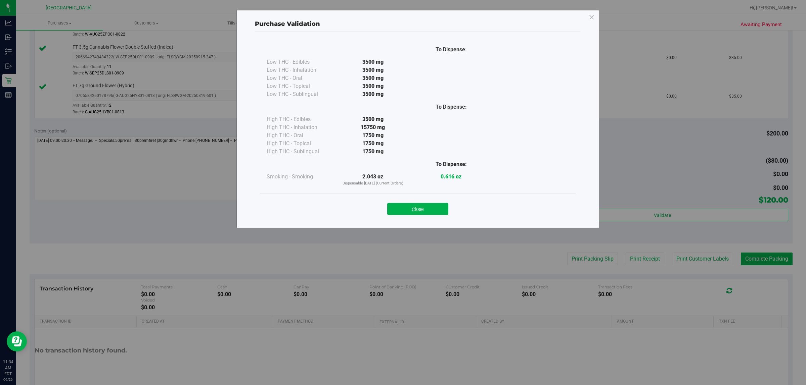
click at [401, 208] on div "Close" at bounding box center [417, 207] width 305 height 17
click at [401, 206] on button "Close" at bounding box center [417, 209] width 61 height 12
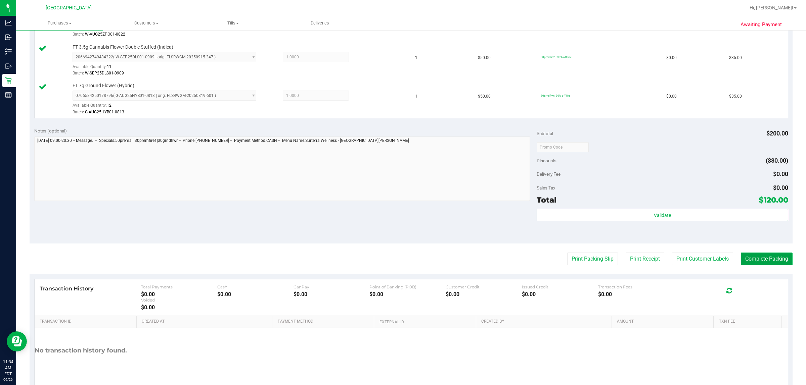
click at [401, 260] on button "Complete Packing" at bounding box center [767, 259] width 52 height 13
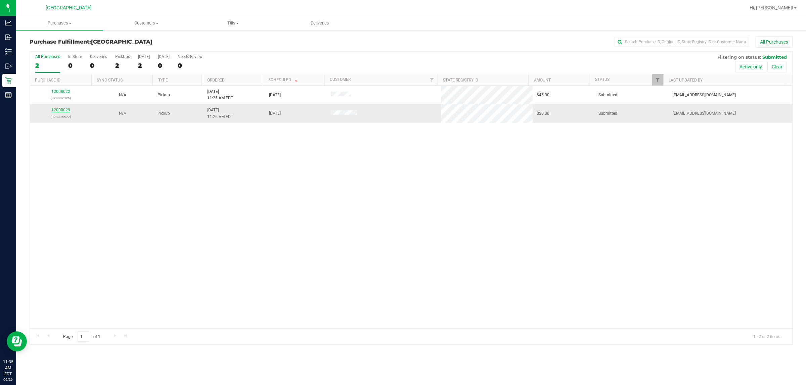
click at [55, 112] on link "12008029" at bounding box center [60, 110] width 19 height 5
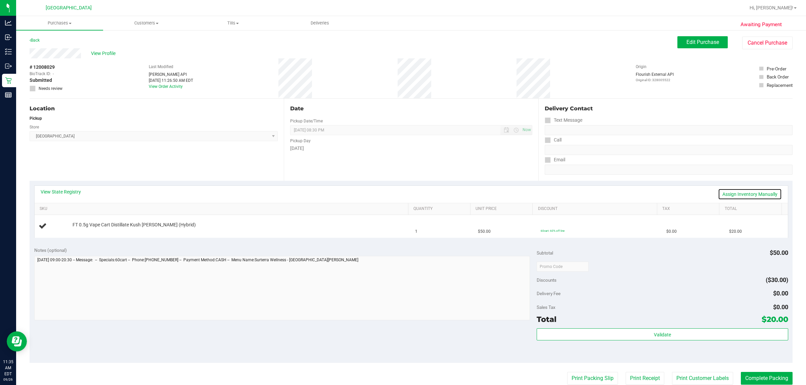
click at [401, 197] on link "Assign Inventory Manually" at bounding box center [750, 194] width 64 height 11
click at [401, 195] on link "Save & Exit" at bounding box center [766, 194] width 32 height 11
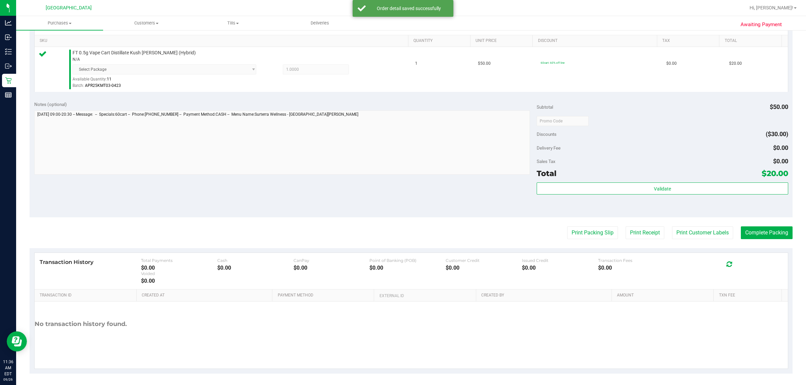
scroll to position [170, 0]
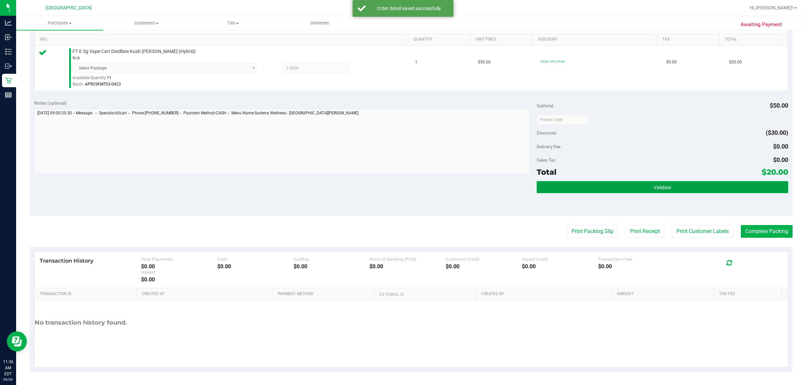
click at [401, 193] on button "Validate" at bounding box center [661, 187] width 251 height 12
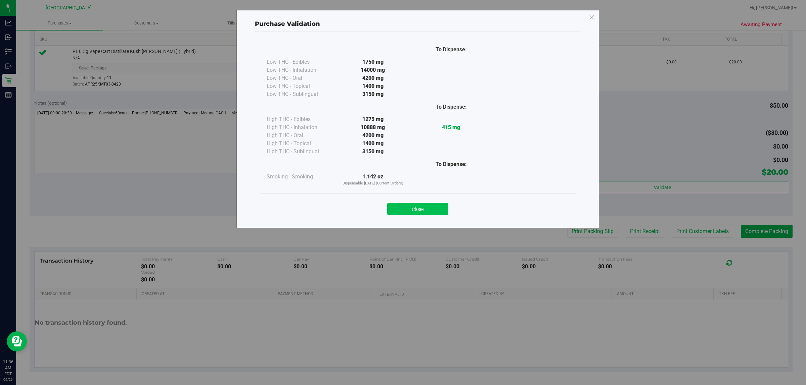
click at [401, 205] on button "Close" at bounding box center [417, 209] width 61 height 12
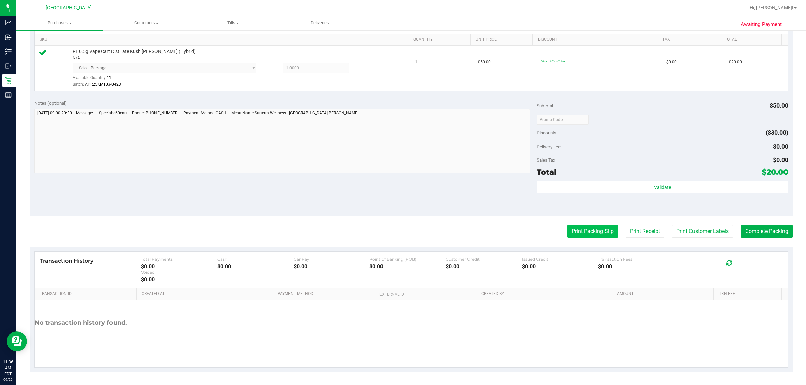
click at [401, 233] on button "Print Packing Slip" at bounding box center [592, 231] width 51 height 13
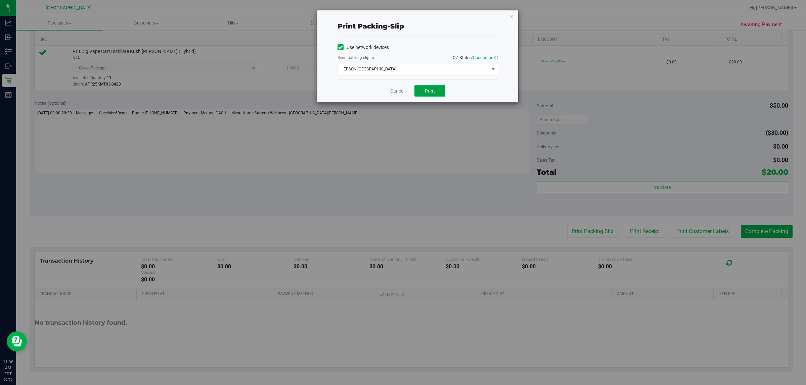
click at [401, 88] on button "Print" at bounding box center [429, 90] width 31 height 11
click at [394, 90] on link "Cancel" at bounding box center [397, 91] width 14 height 7
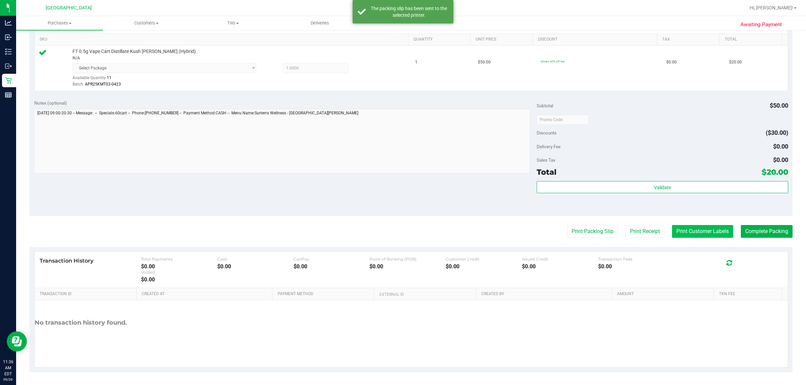
click at [401, 231] on button "Print Customer Labels" at bounding box center [702, 231] width 61 height 13
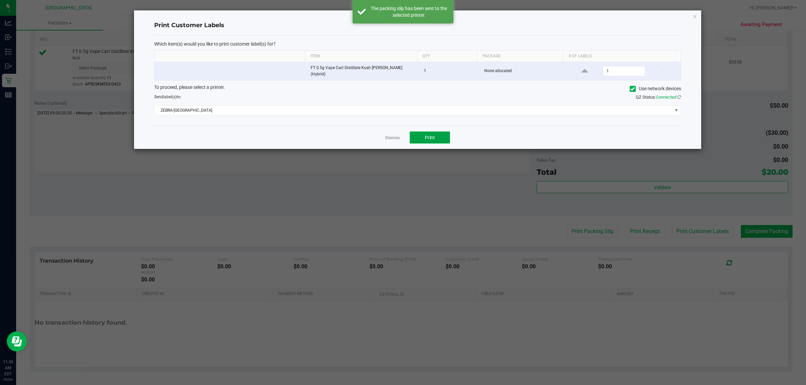
click at [401, 132] on button "Print" at bounding box center [430, 138] width 40 height 12
click at [386, 135] on link "Dismiss" at bounding box center [392, 138] width 14 height 6
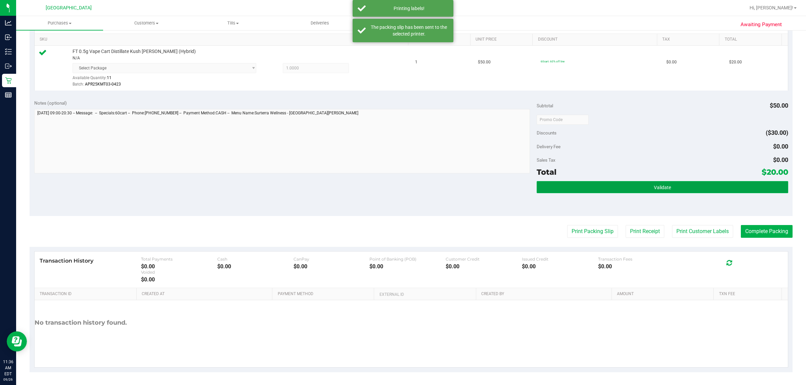
click at [401, 191] on button "Validate" at bounding box center [661, 187] width 251 height 12
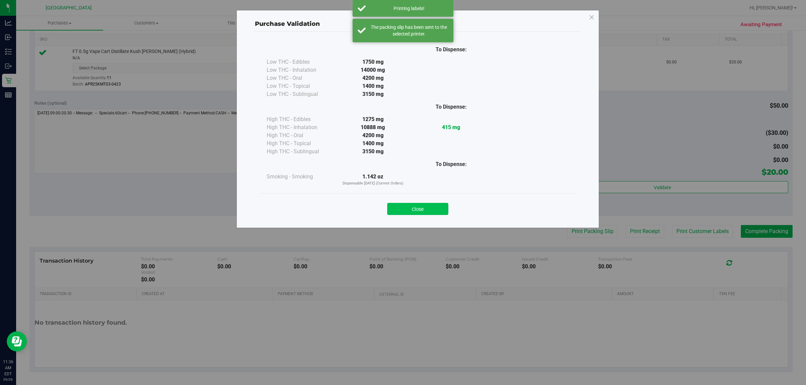
click at [401, 210] on button "Close" at bounding box center [417, 209] width 61 height 12
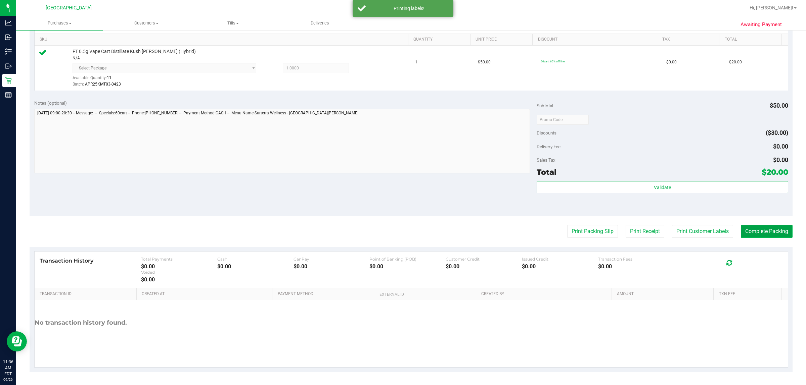
click at [401, 237] on button "Complete Packing" at bounding box center [767, 231] width 52 height 13
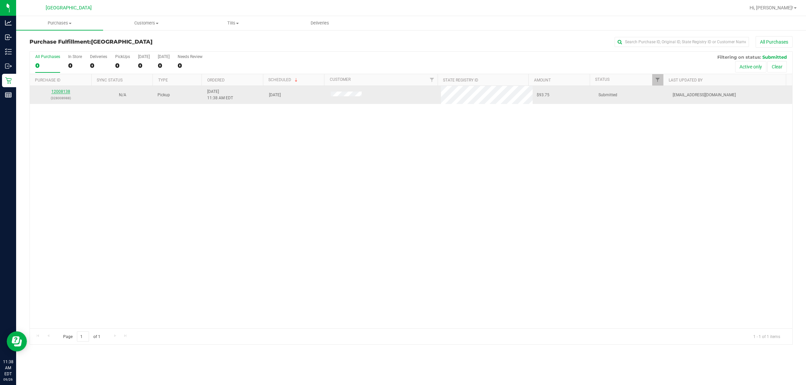
click at [55, 93] on link "12008138" at bounding box center [60, 91] width 19 height 5
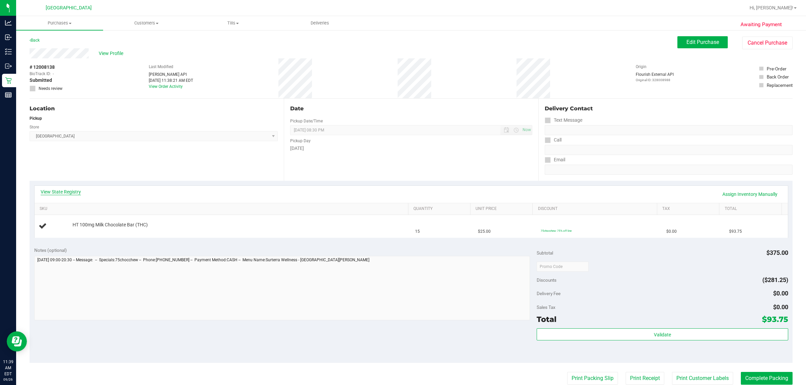
click at [73, 190] on link "View State Registry" at bounding box center [61, 192] width 40 height 7
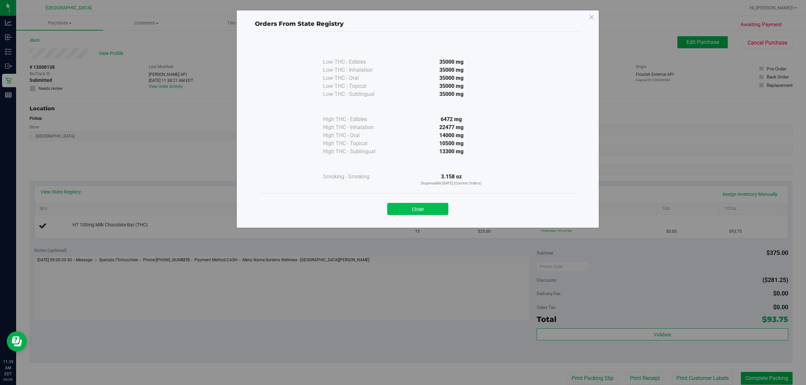
click at [401, 207] on button "Close" at bounding box center [417, 209] width 61 height 12
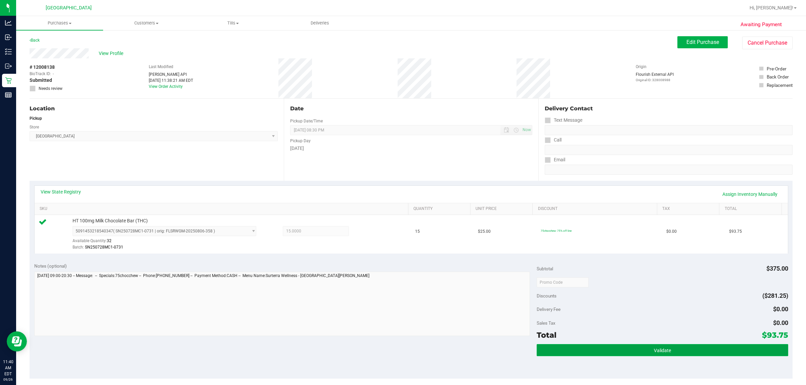
click at [401, 352] on button "Validate" at bounding box center [661, 350] width 251 height 12
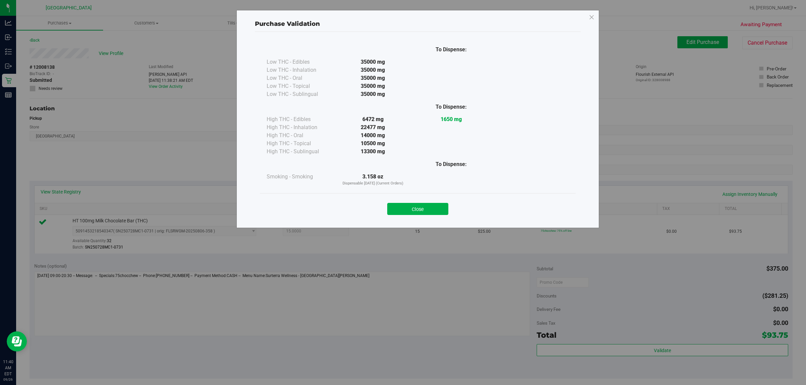
click at [401, 205] on button "Close" at bounding box center [417, 209] width 61 height 12
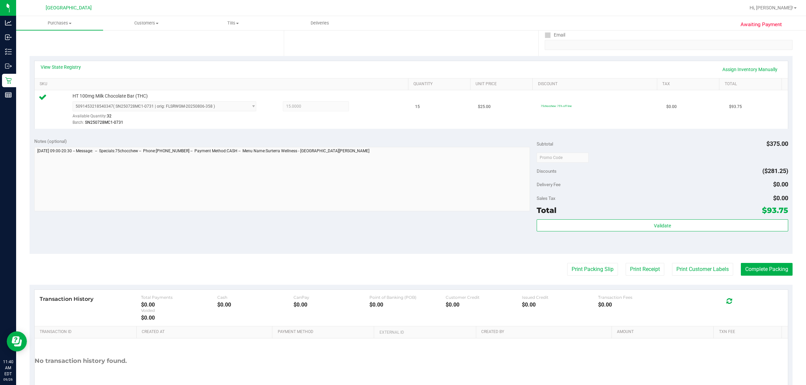
scroll to position [163, 0]
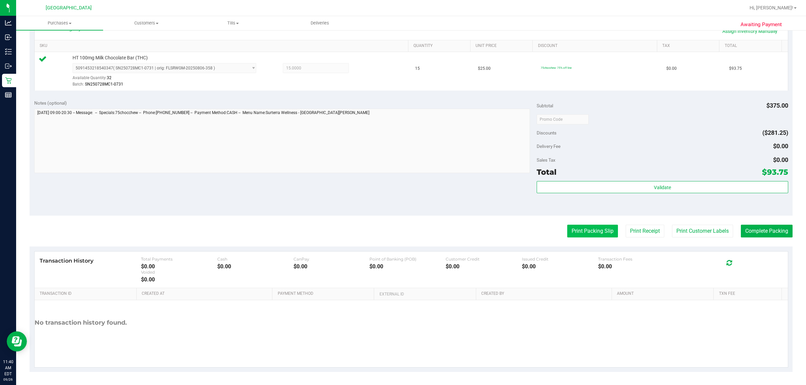
click at [401, 231] on button "Print Packing Slip" at bounding box center [592, 231] width 51 height 13
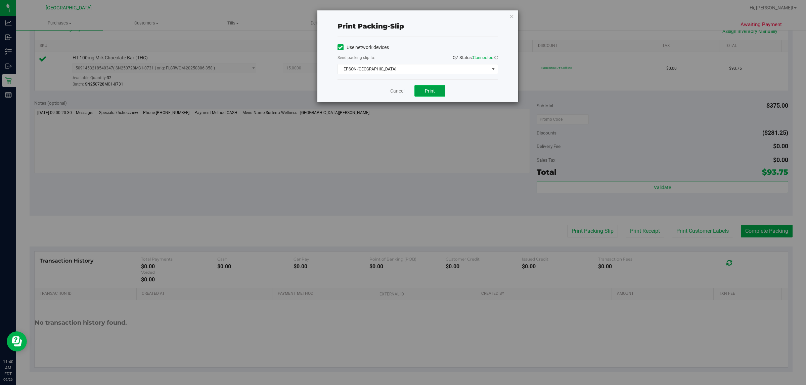
click at [401, 97] on button "Print" at bounding box center [429, 90] width 31 height 11
click at [394, 93] on link "Cancel" at bounding box center [397, 91] width 14 height 7
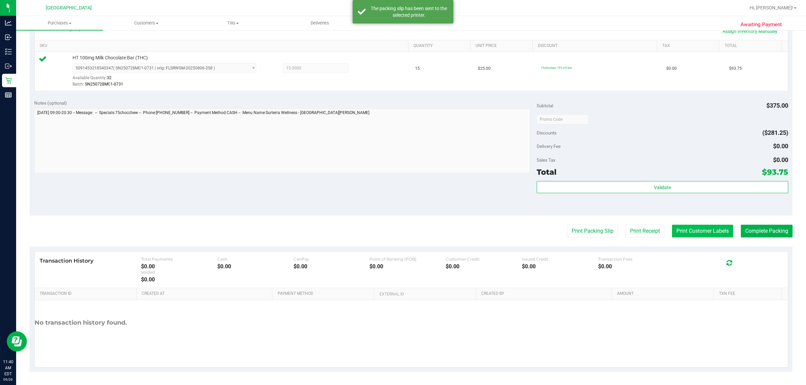
click at [401, 229] on button "Print Customer Labels" at bounding box center [702, 231] width 61 height 13
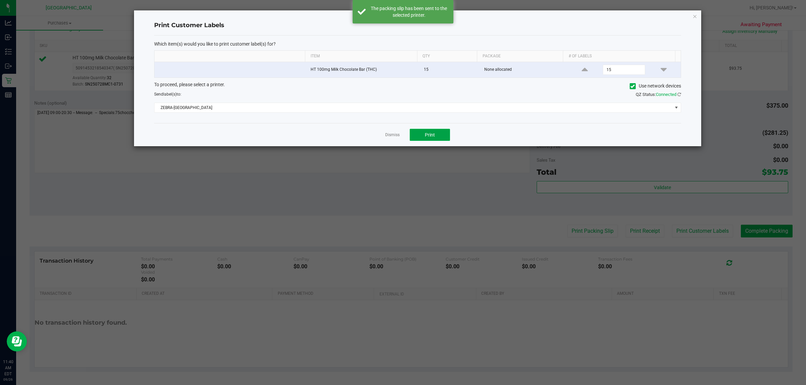
click at [401, 138] on span "Print" at bounding box center [430, 134] width 10 height 5
click at [396, 136] on link "Dismiss" at bounding box center [392, 135] width 14 height 6
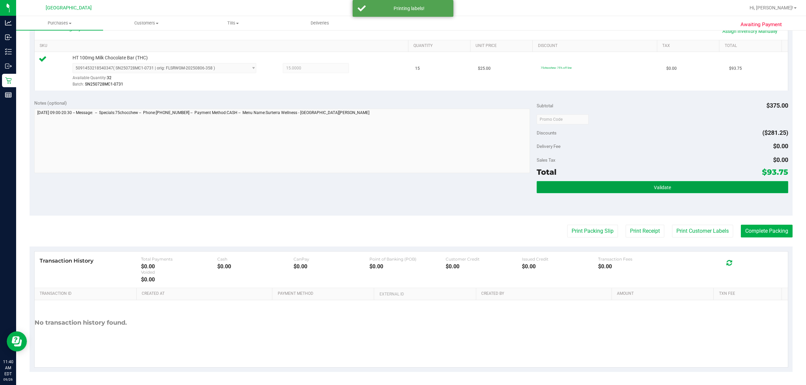
click at [401, 188] on button "Validate" at bounding box center [661, 187] width 251 height 12
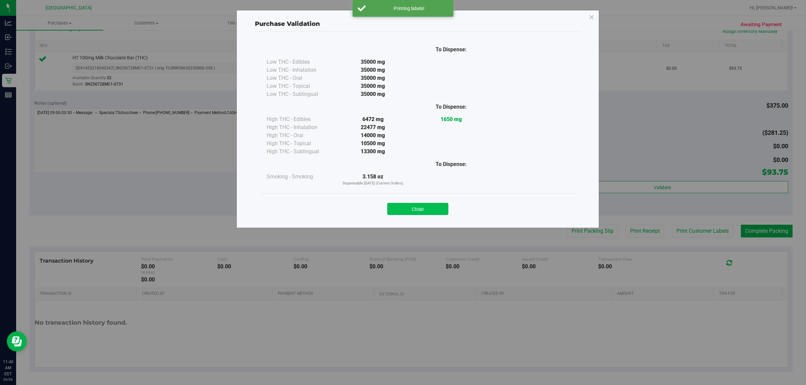
click at [401, 210] on button "Close" at bounding box center [417, 209] width 61 height 12
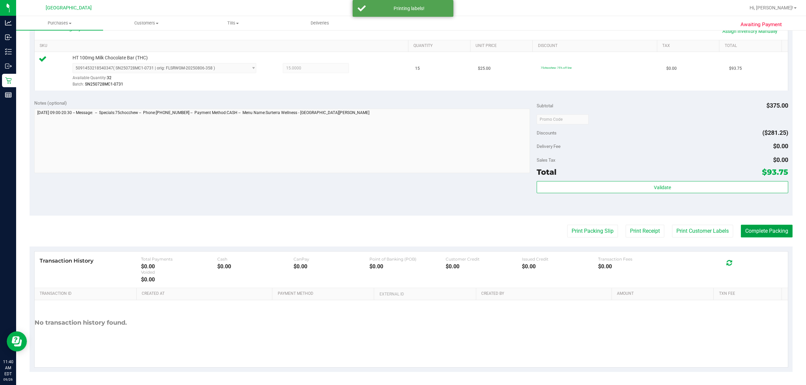
click at [401, 229] on button "Complete Packing" at bounding box center [767, 231] width 52 height 13
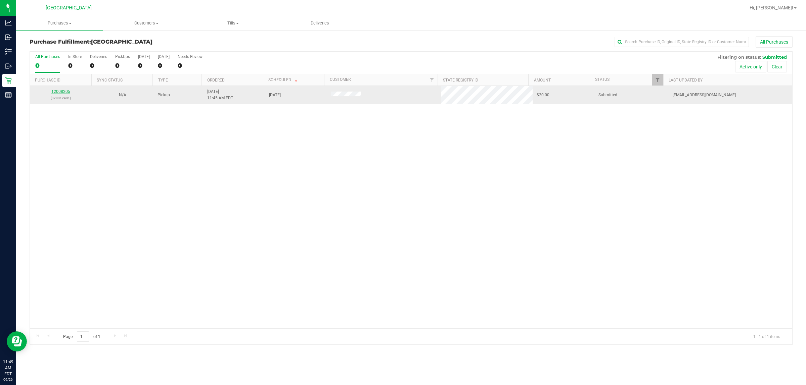
click at [62, 93] on link "12008205" at bounding box center [60, 91] width 19 height 5
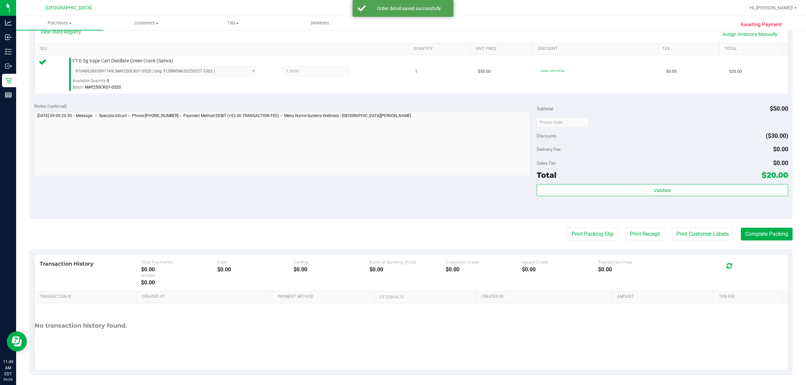
scroll to position [163, 0]
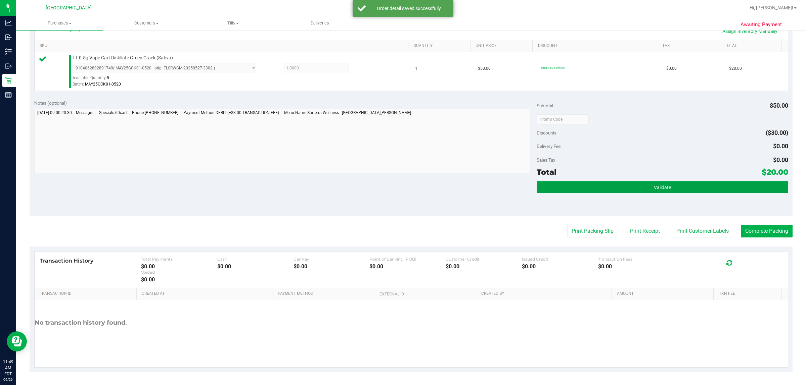
click at [401, 190] on button "Validate" at bounding box center [661, 187] width 251 height 12
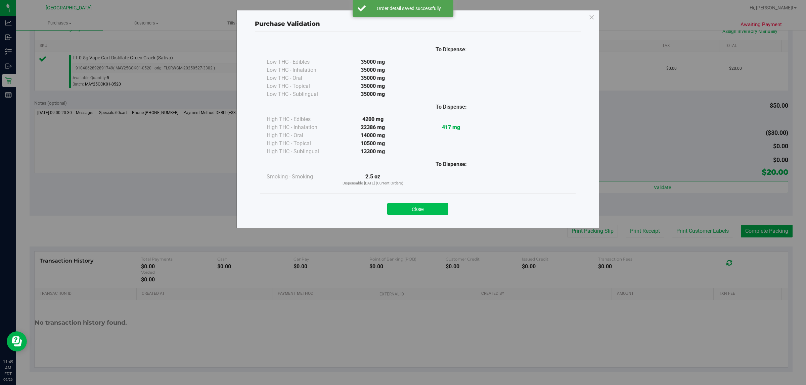
click at [401, 209] on button "Close" at bounding box center [417, 209] width 61 height 12
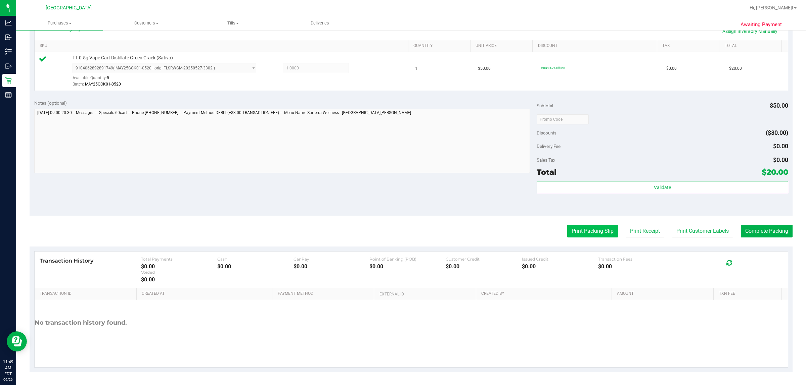
click at [401, 233] on button "Print Packing Slip" at bounding box center [592, 231] width 51 height 13
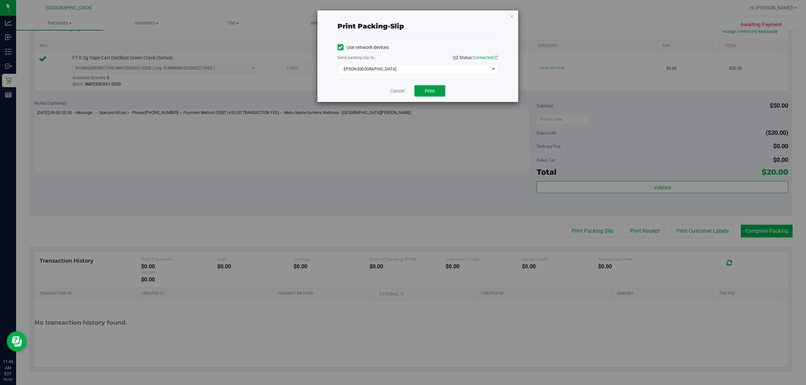
click at [401, 94] on button "Print" at bounding box center [429, 90] width 31 height 11
click at [391, 94] on link "Cancel" at bounding box center [397, 91] width 14 height 7
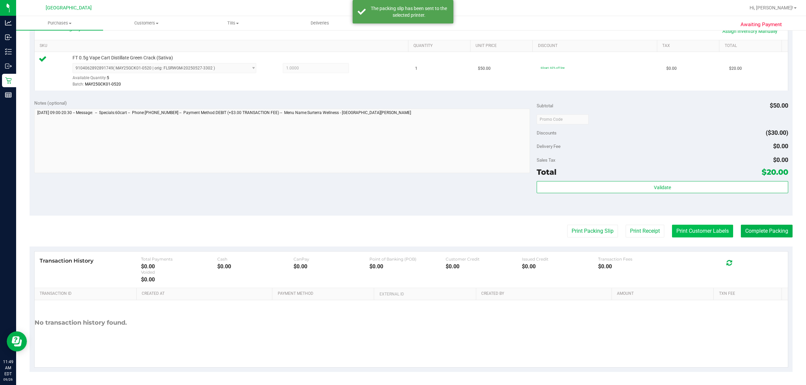
click at [401, 234] on button "Print Customer Labels" at bounding box center [702, 231] width 61 height 13
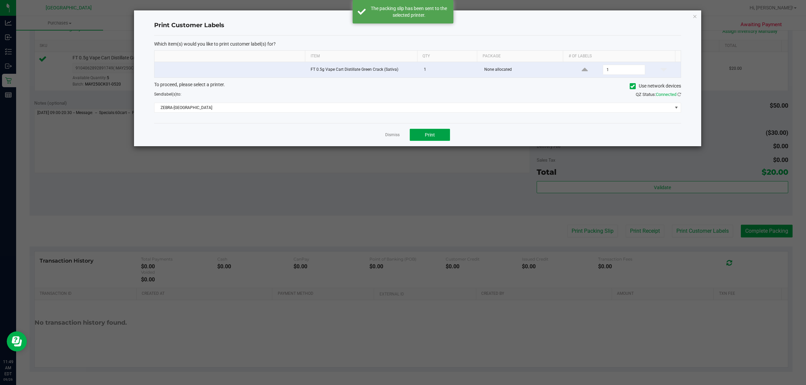
click at [401, 134] on span "Print" at bounding box center [430, 134] width 10 height 5
click at [397, 136] on link "Dismiss" at bounding box center [392, 135] width 14 height 6
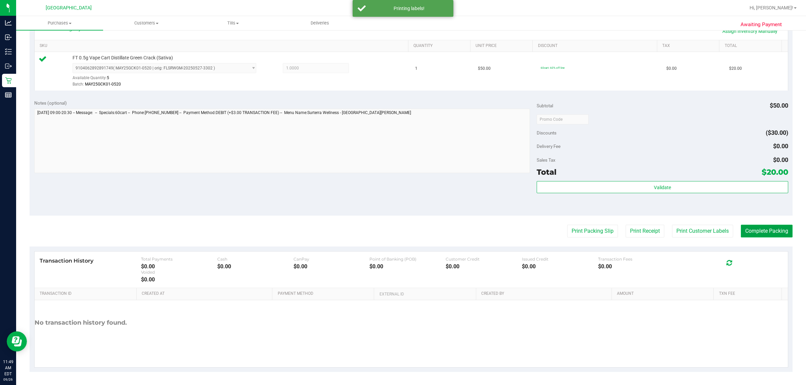
click at [401, 227] on button "Complete Packing" at bounding box center [767, 231] width 52 height 13
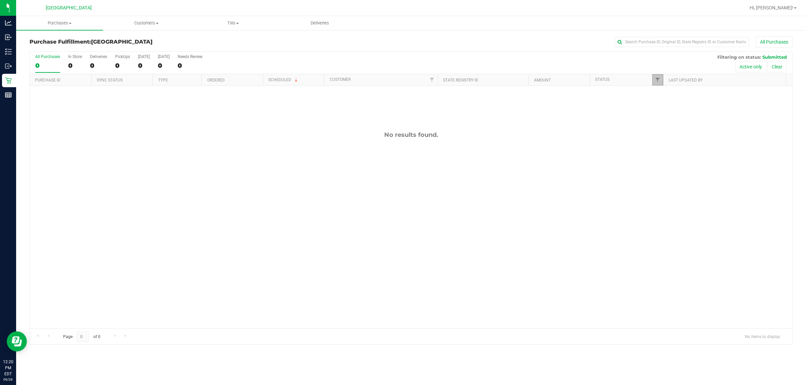
click at [653, 80] on link "Filter" at bounding box center [657, 79] width 11 height 11
click at [678, 198] on button "Filter" at bounding box center [672, 198] width 32 height 15
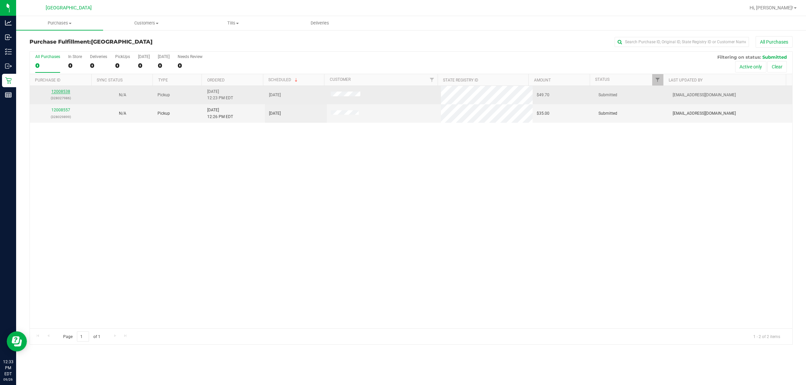
click at [65, 91] on link "12008538" at bounding box center [60, 91] width 19 height 5
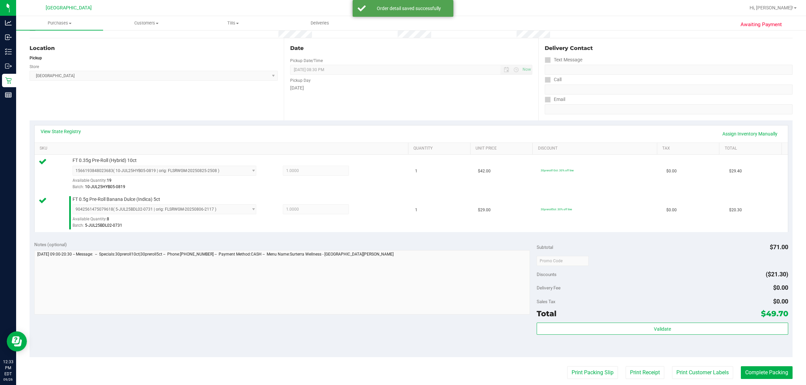
scroll to position [202, 0]
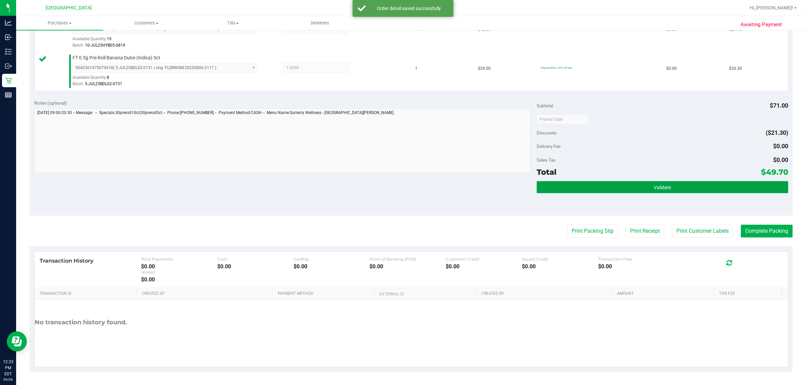
click at [619, 187] on button "Validate" at bounding box center [661, 187] width 251 height 12
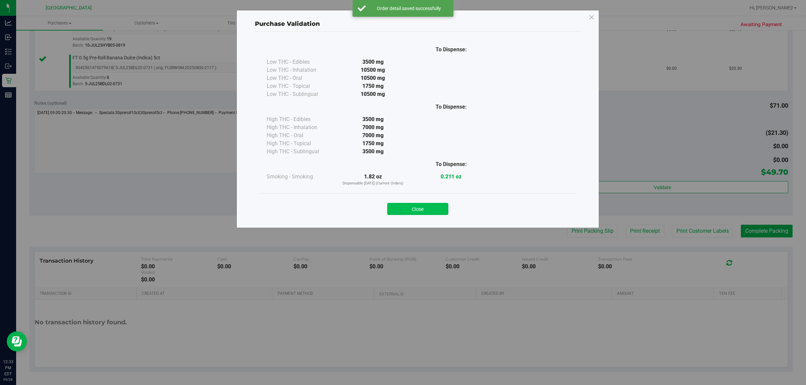
click at [422, 214] on button "Close" at bounding box center [417, 209] width 61 height 12
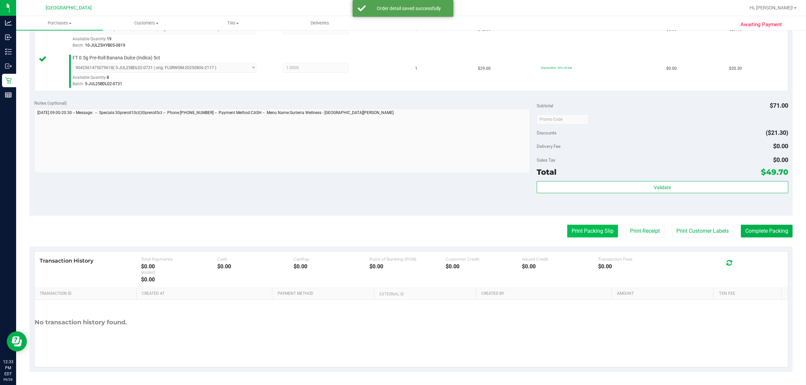
click at [588, 238] on button "Print Packing Slip" at bounding box center [592, 231] width 51 height 13
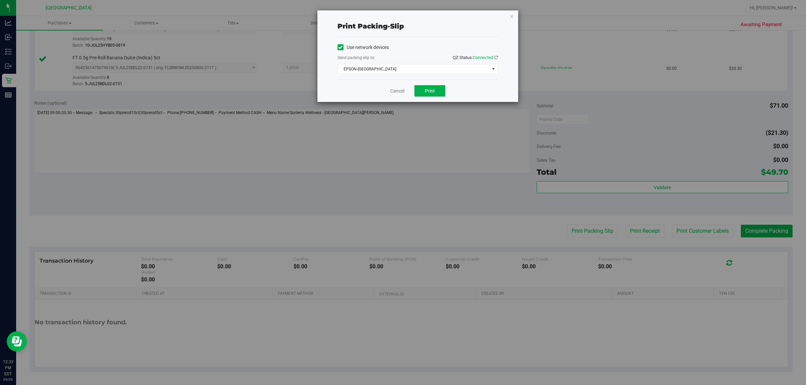
click at [441, 98] on div "Cancel Print" at bounding box center [417, 91] width 160 height 22
click at [437, 93] on button "Print" at bounding box center [429, 90] width 31 height 11
click at [400, 91] on link "Cancel" at bounding box center [397, 91] width 14 height 7
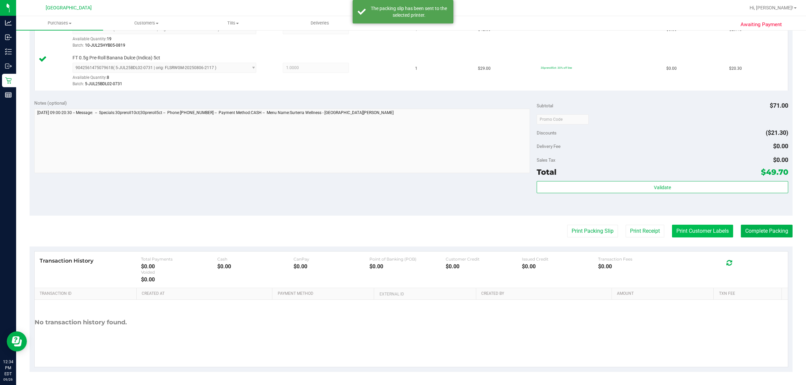
click at [695, 230] on button "Print Customer Labels" at bounding box center [702, 231] width 61 height 13
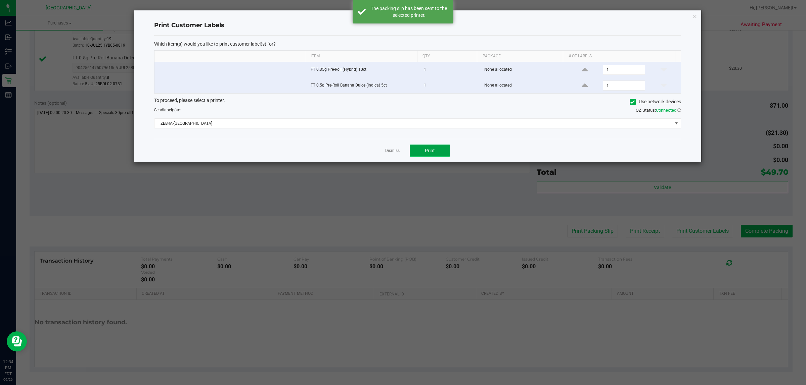
click at [445, 150] on button "Print" at bounding box center [430, 151] width 40 height 12
click at [393, 152] on link "Dismiss" at bounding box center [392, 151] width 14 height 6
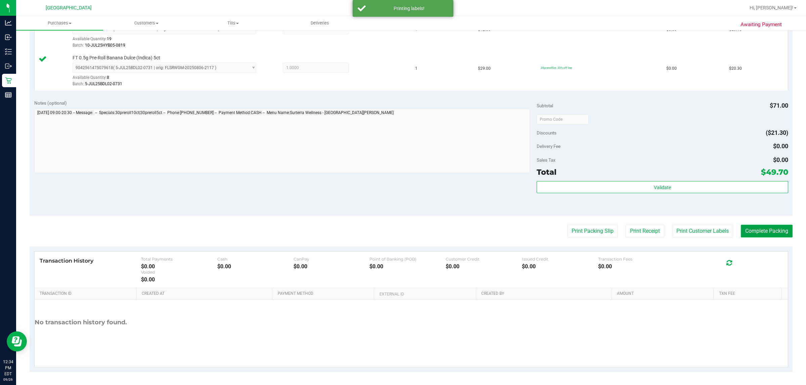
click at [764, 229] on button "Complete Packing" at bounding box center [767, 231] width 52 height 13
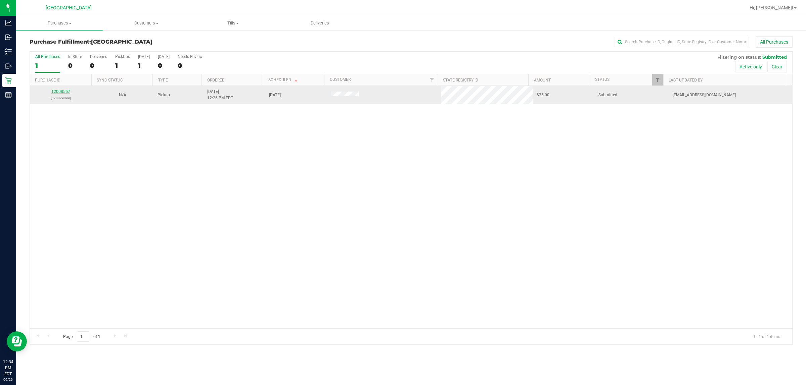
click at [66, 93] on link "12008557" at bounding box center [60, 91] width 19 height 5
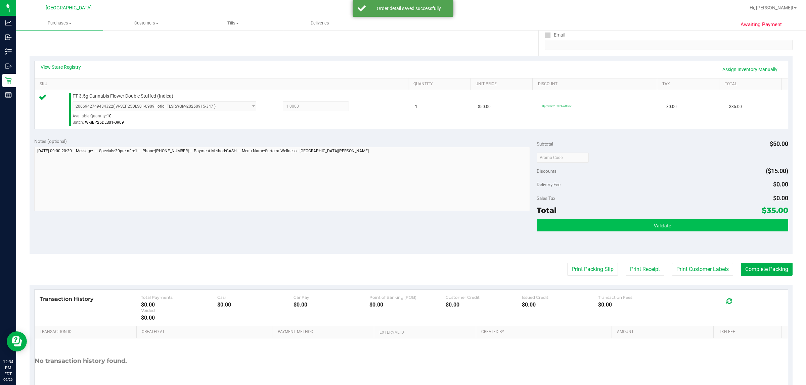
scroll to position [126, 0]
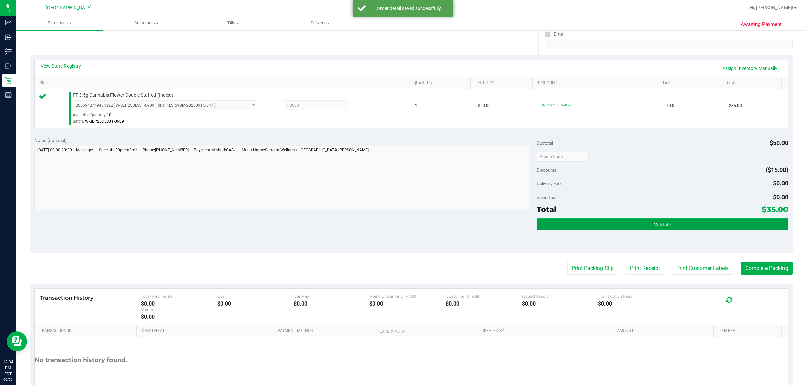
click at [702, 224] on button "Validate" at bounding box center [661, 225] width 251 height 12
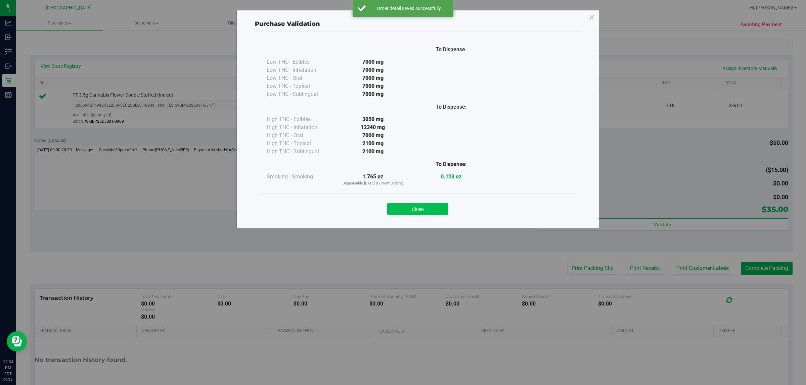
click at [434, 207] on button "Close" at bounding box center [417, 209] width 61 height 12
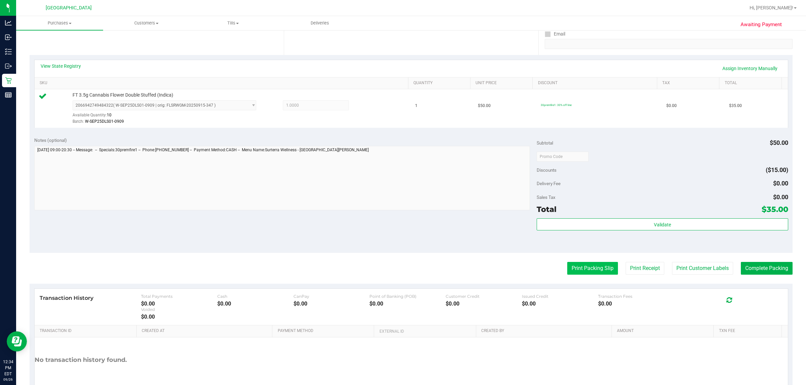
click at [567, 270] on button "Print Packing Slip" at bounding box center [592, 268] width 51 height 13
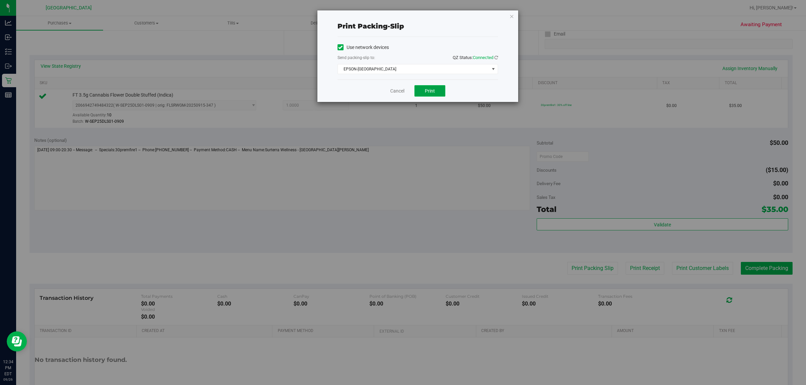
click at [435, 96] on button "Print" at bounding box center [429, 90] width 31 height 11
click at [398, 93] on link "Cancel" at bounding box center [397, 91] width 14 height 7
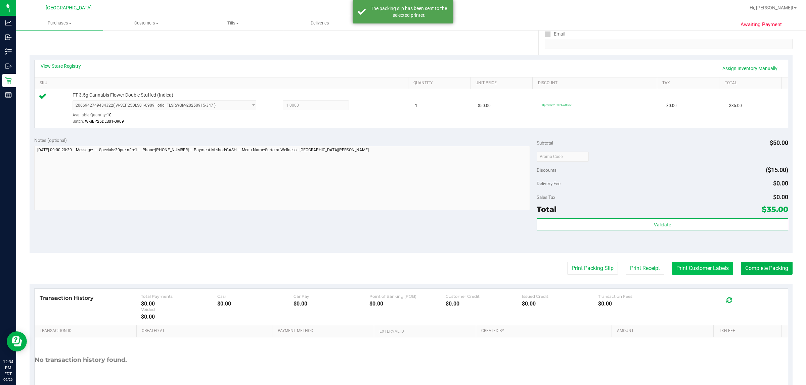
click at [715, 271] on button "Print Customer Labels" at bounding box center [702, 268] width 61 height 13
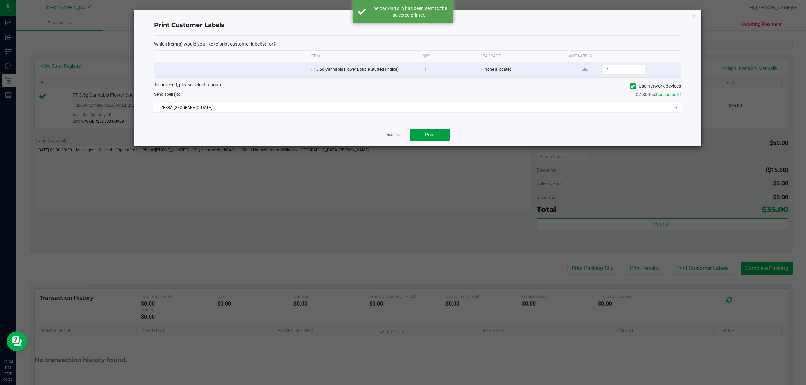
click at [442, 137] on button "Print" at bounding box center [430, 135] width 40 height 12
click at [392, 136] on link "Dismiss" at bounding box center [392, 135] width 14 height 6
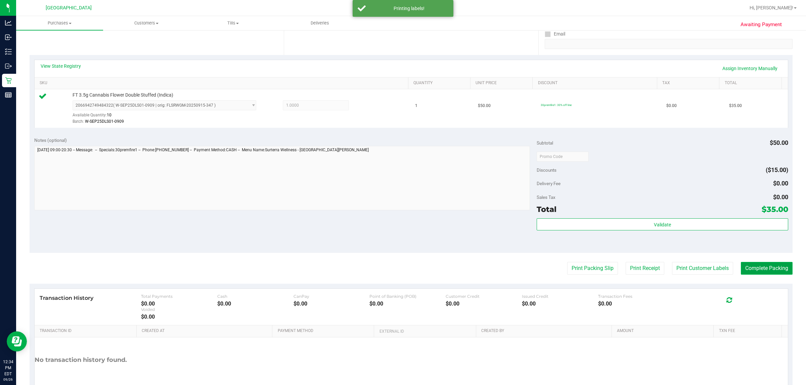
click at [753, 270] on button "Complete Packing" at bounding box center [767, 268] width 52 height 13
